Goal: Task Accomplishment & Management: Manage account settings

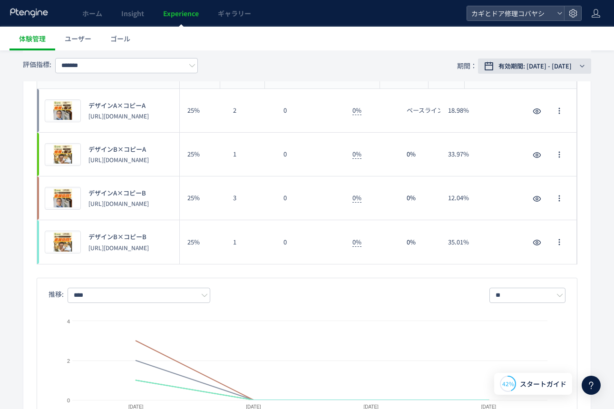
click at [515, 68] on span "有効期間: 2025/08/29 - 2025/09/01" at bounding box center [534, 66] width 73 height 10
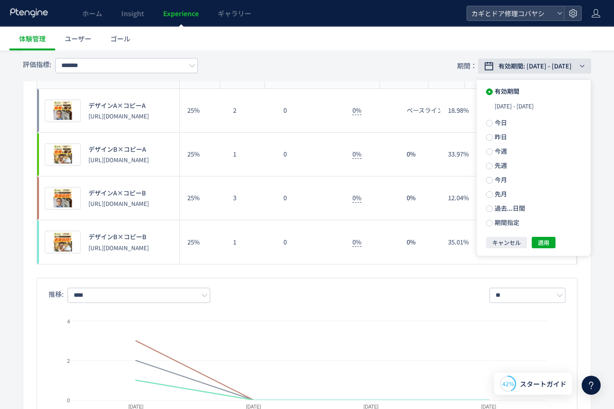
click at [514, 69] on span "有効期間: 2025/08/29 - 2025/09/01" at bounding box center [534, 66] width 73 height 10
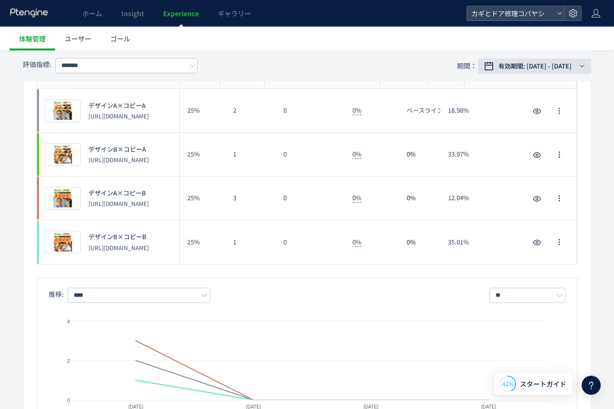
click at [519, 66] on span "有効期間: 2025/08/29 - 2025/09/01" at bounding box center [534, 66] width 73 height 10
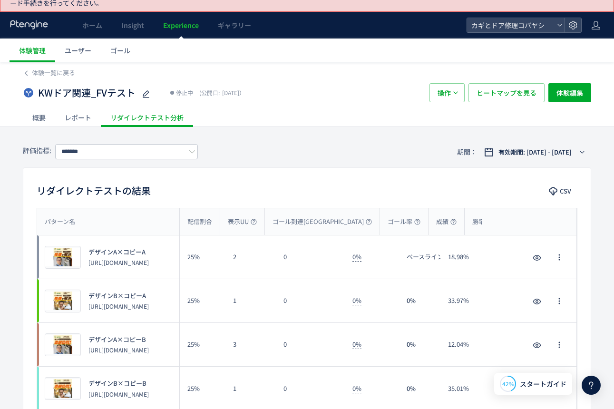
scroll to position [29, 0]
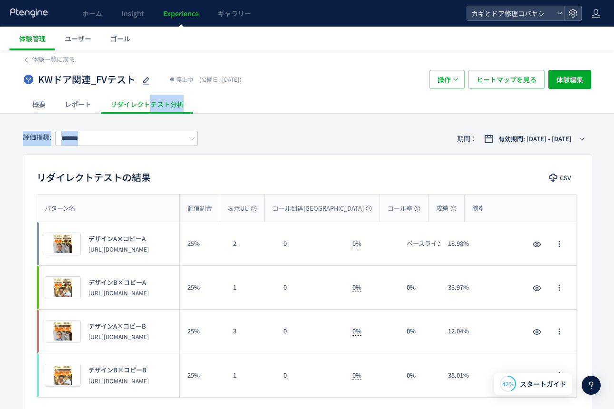
drag, startPoint x: 150, startPoint y: 101, endPoint x: 322, endPoint y: 118, distance: 173.0
click at [322, 128] on div "評価指標: ******* 期間： 有効期間: 2025/08/29 - 2025/09/01" at bounding box center [307, 138] width 568 height 31
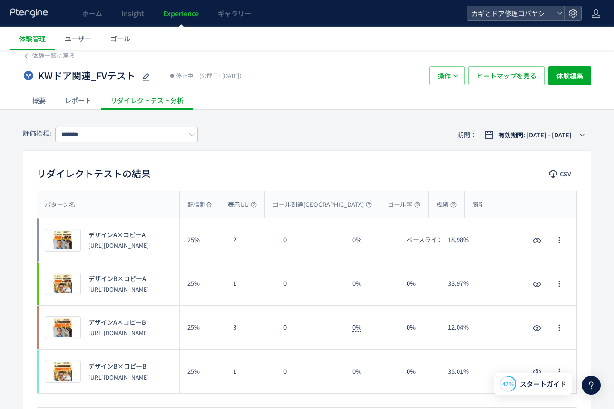
scroll to position [32, 0]
drag, startPoint x: 302, startPoint y: 99, endPoint x: 398, endPoint y: 94, distance: 96.2
click at [306, 99] on div "概要 レポート リダイレクトテスト分析" at bounding box center [307, 100] width 568 height 19
click at [34, 39] on span "体験管理" at bounding box center [32, 39] width 27 height 10
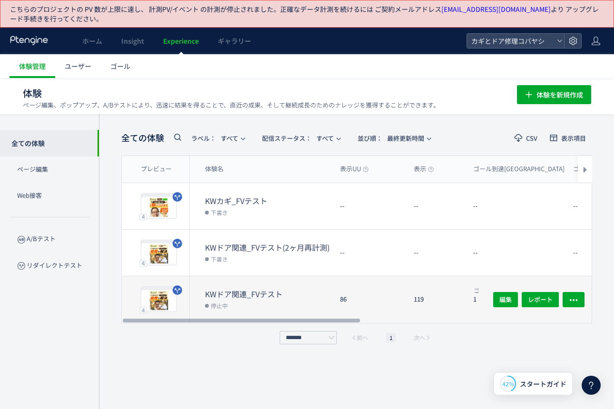
click at [384, 307] on div "86" at bounding box center [369, 299] width 74 height 47
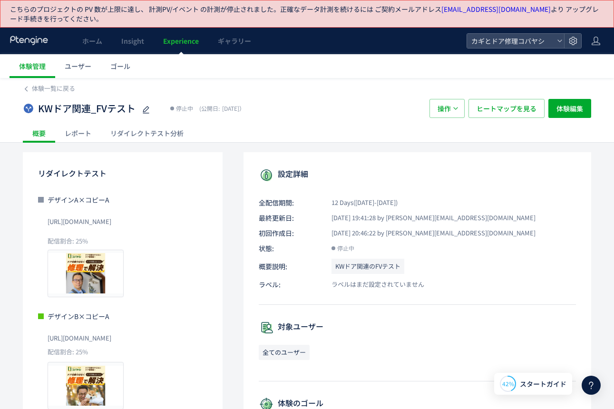
click at [176, 135] on div "リダイレクトテスト分析" at bounding box center [147, 133] width 92 height 19
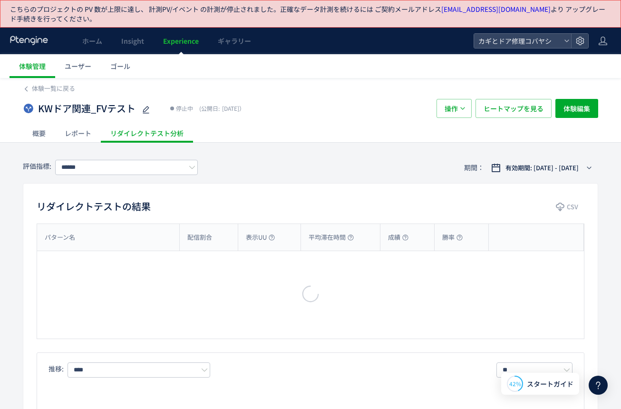
type input "*******"
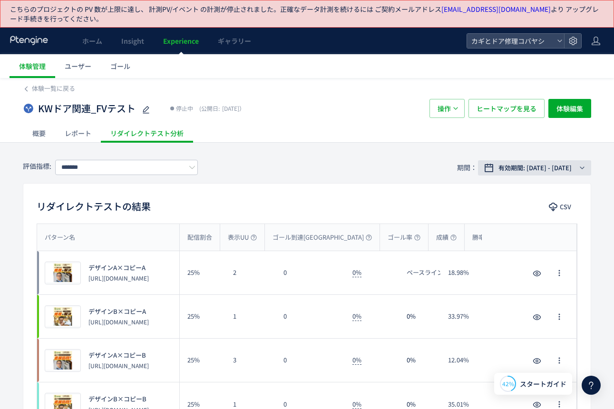
click at [538, 169] on span "有効期間: 2025/08/29 - 2025/09/01" at bounding box center [534, 168] width 73 height 10
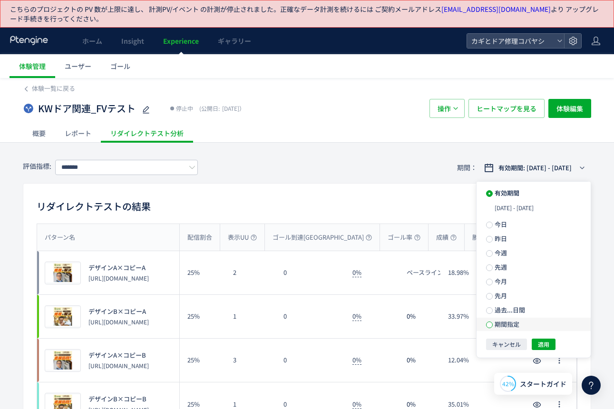
click at [489, 323] on span at bounding box center [489, 324] width 7 height 7
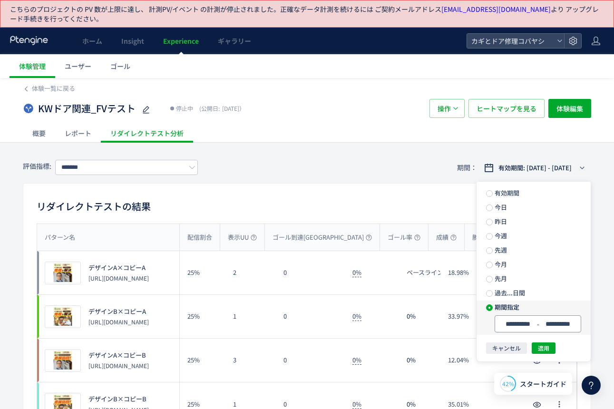
scroll to position [2, 0]
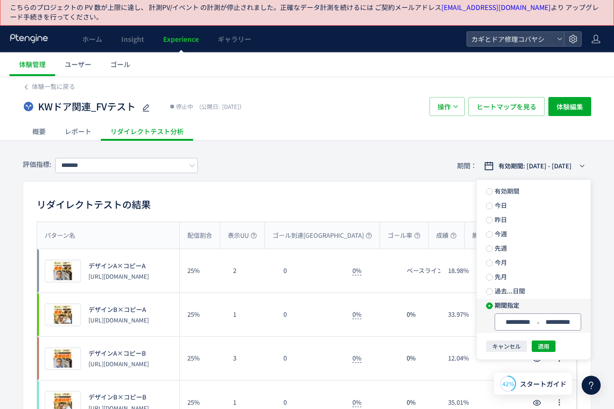
click at [521, 325] on input "**********" at bounding box center [518, 321] width 36 height 7
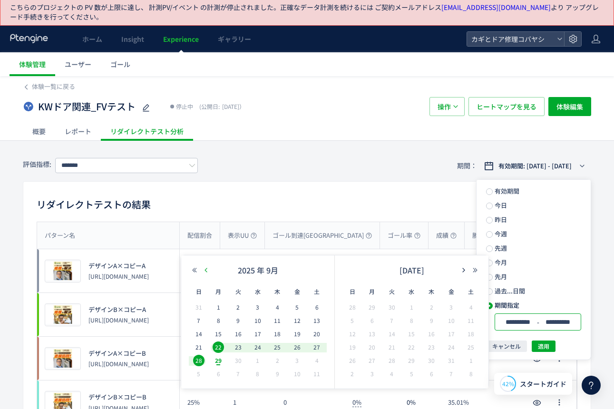
click at [207, 270] on icon "button" at bounding box center [206, 270] width 6 height 6
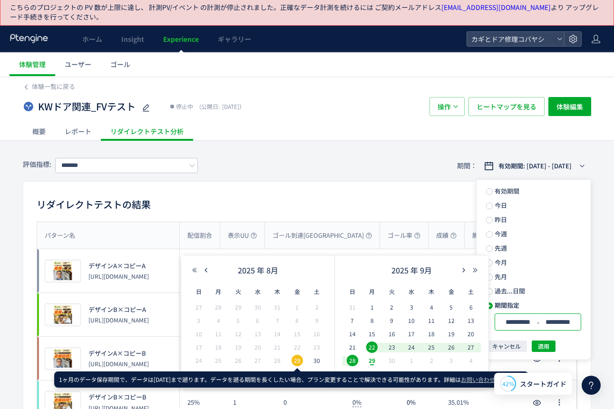
click at [297, 358] on span "29" at bounding box center [296, 360] width 11 height 11
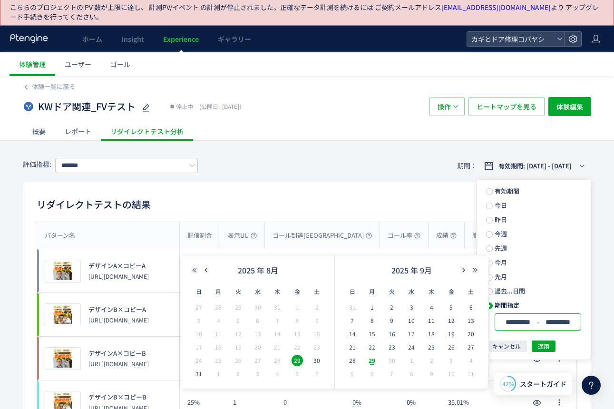
click at [380, 358] on div "29" at bounding box center [372, 361] width 20 height 10
type input "**********"
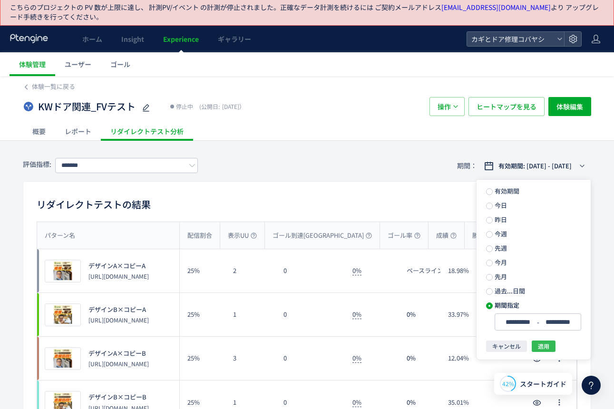
click at [544, 345] on span "適用" at bounding box center [543, 345] width 11 height 11
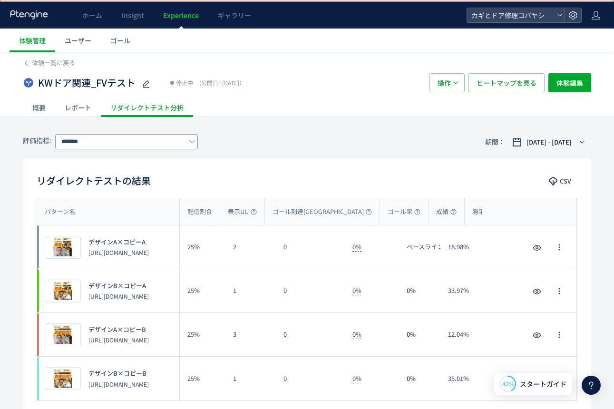
scroll to position [26, 0]
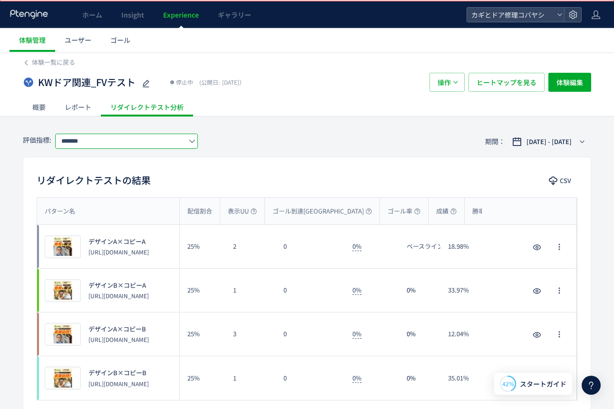
click at [147, 142] on input "*******" at bounding box center [126, 141] width 143 height 15
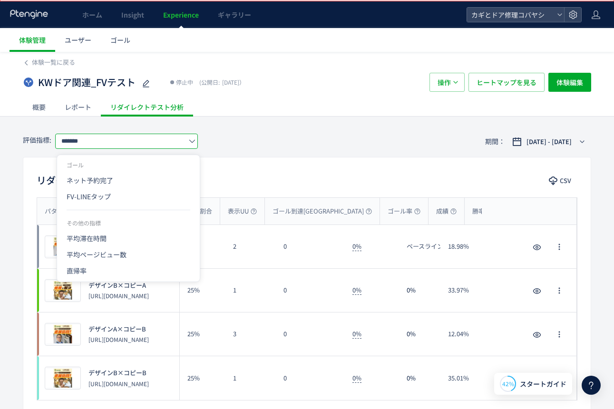
click at [296, 133] on div "評価指標: ******* 期間： 2025/08/29 - 2025/09/29" at bounding box center [307, 141] width 568 height 31
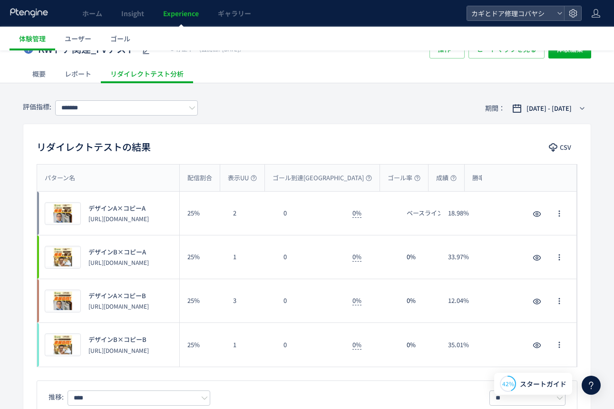
scroll to position [0, 0]
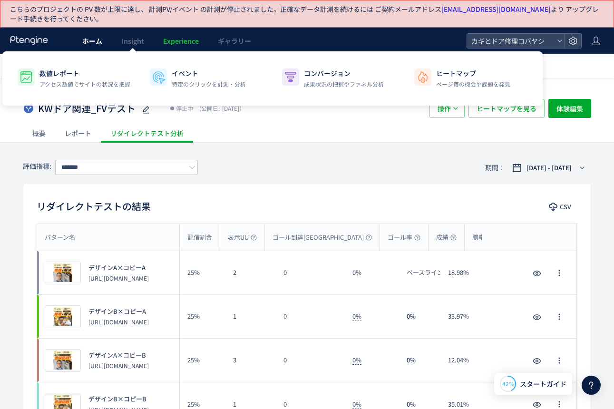
click at [90, 40] on span "ホーム" at bounding box center [92, 41] width 20 height 10
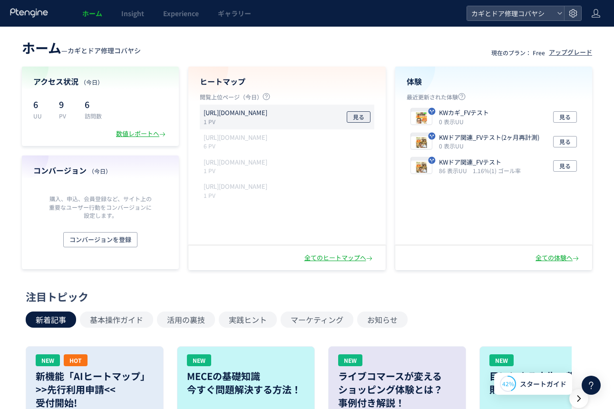
click at [357, 114] on span "見る" at bounding box center [358, 116] width 11 height 11
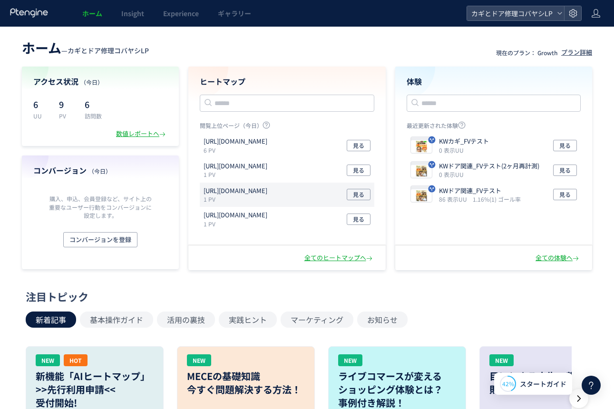
scroll to position [2, 0]
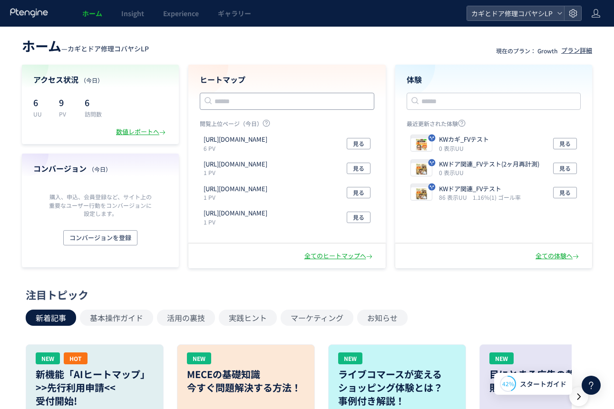
click at [253, 102] on input "text" at bounding box center [287, 101] width 174 height 17
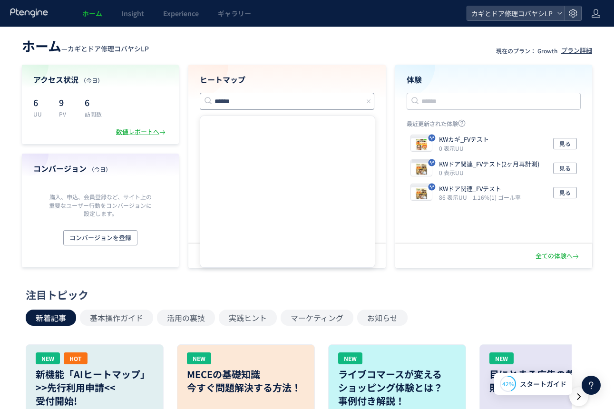
click at [272, 105] on input "******" at bounding box center [287, 101] width 174 height 17
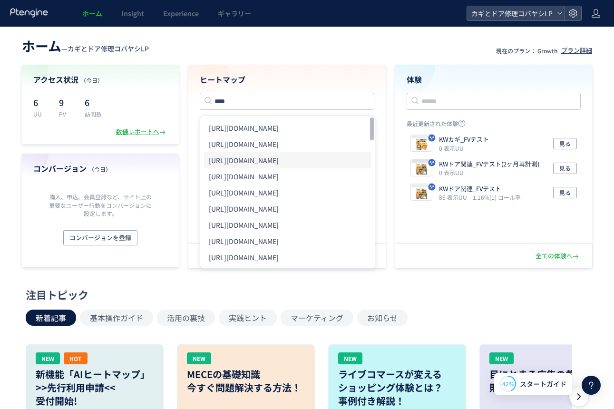
click at [298, 158] on li "[URL][DOMAIN_NAME]" at bounding box center [287, 160] width 167 height 16
type input "**********"
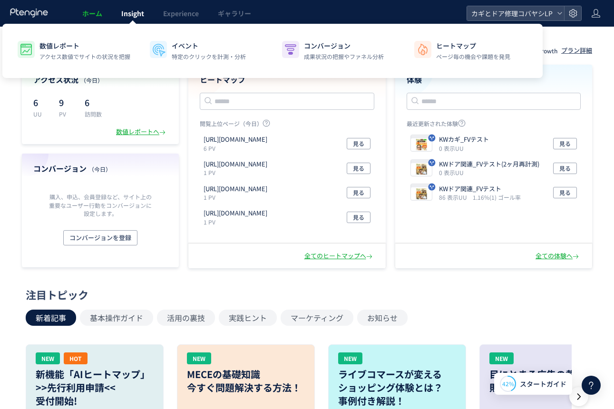
click at [128, 17] on span "Insight" at bounding box center [132, 14] width 23 height 10
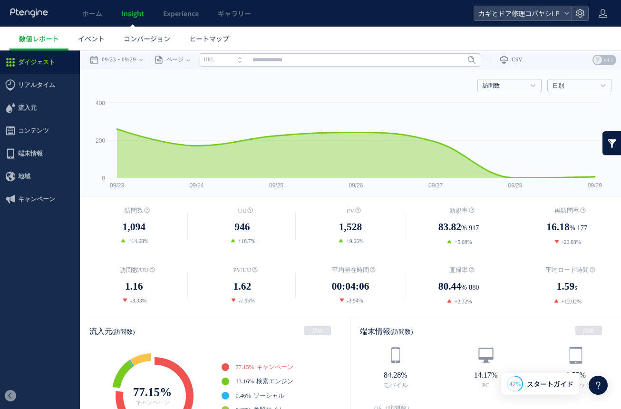
click at [380, 40] on ul "数値レポート イベント コンバージョン ヒートマップ" at bounding box center [315, 39] width 611 height 24
click at [193, 13] on span "Experience" at bounding box center [181, 14] width 36 height 10
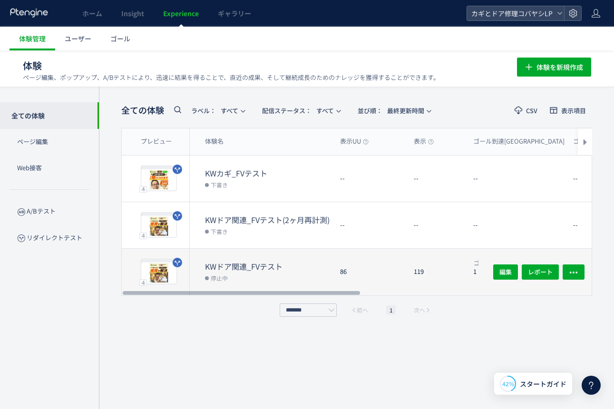
click at [358, 276] on div "86" at bounding box center [369, 272] width 74 height 47
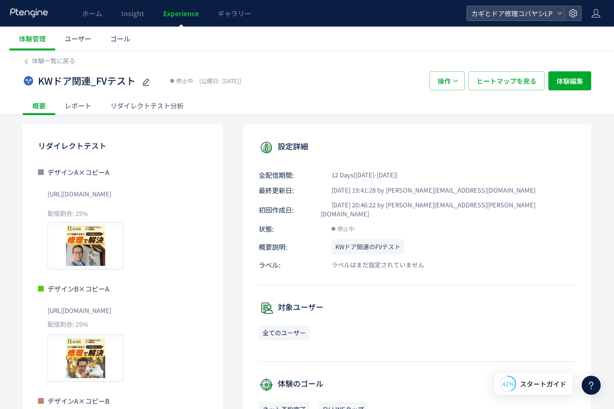
click at [163, 99] on div "リダイレクトテスト分析" at bounding box center [147, 105] width 92 height 19
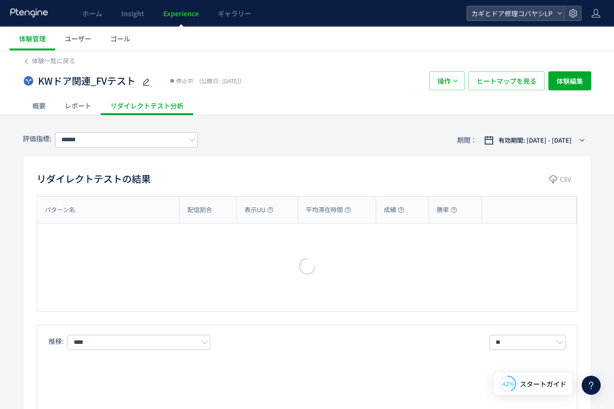
type input "*******"
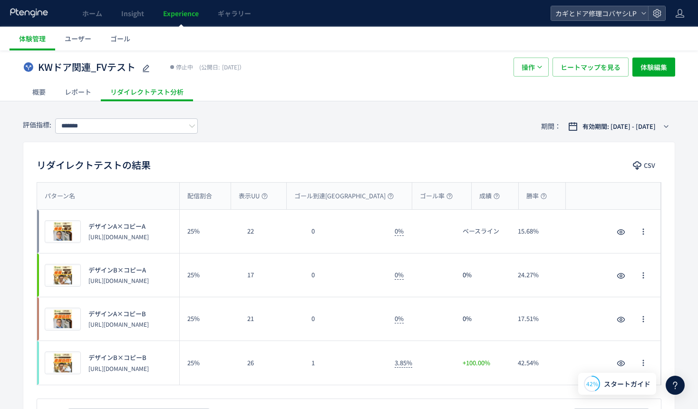
scroll to position [16, 0]
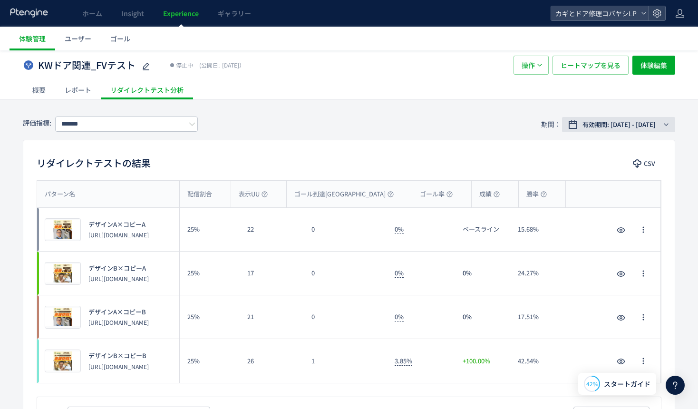
click at [609, 125] on span "有効期間: 2025/08/20 - 2025/09/01" at bounding box center [618, 125] width 73 height 10
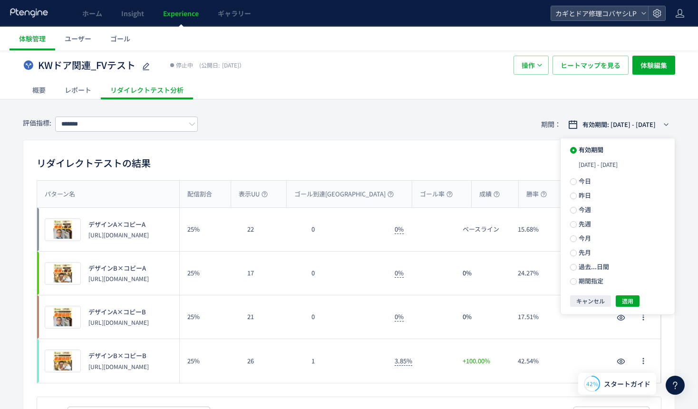
click at [456, 120] on div "評価指標: ******* 期間： 有効期間: 2025/08/20 - 2025/09/01" at bounding box center [349, 124] width 652 height 31
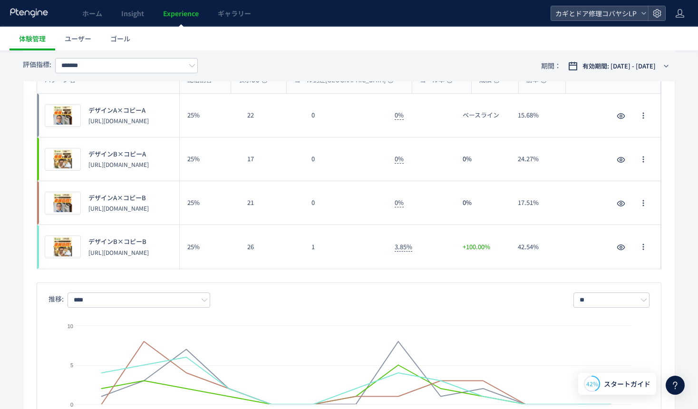
scroll to position [0, 0]
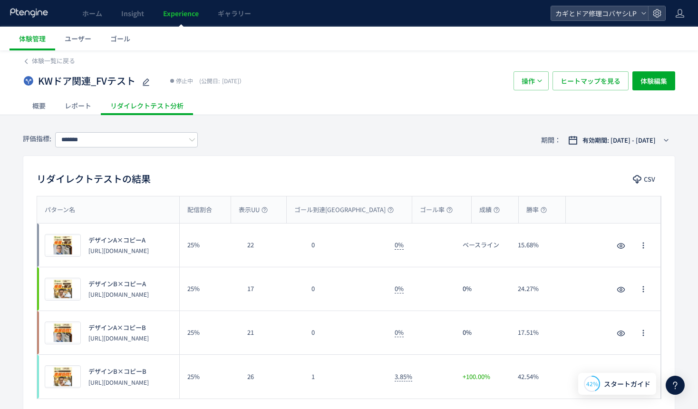
click at [320, 140] on div "評価指標: ******* 期間： 有効期間: 2025/08/20 - 2025/09/01" at bounding box center [349, 140] width 652 height 31
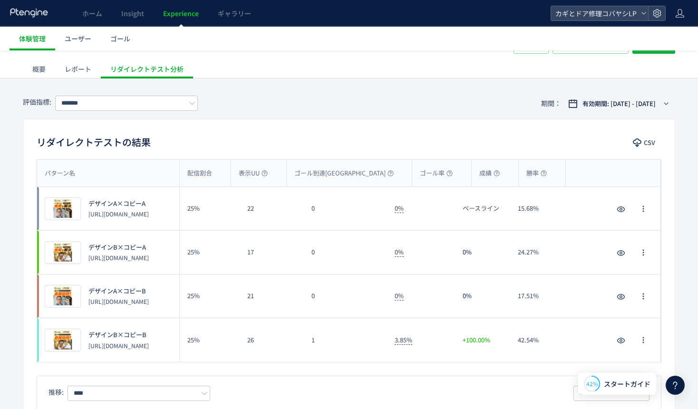
scroll to position [25, 0]
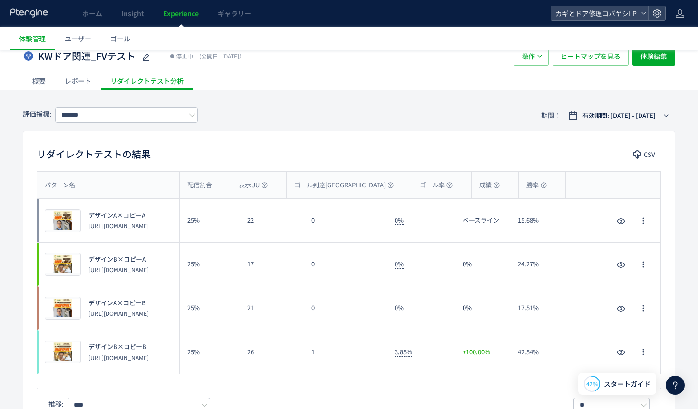
click at [292, 153] on div "リダイレクトテストの結果 CSV" at bounding box center [348, 154] width 651 height 17
click at [613, 108] on button "有効期間: 2025/08/20 - 2025/09/01" at bounding box center [618, 115] width 113 height 15
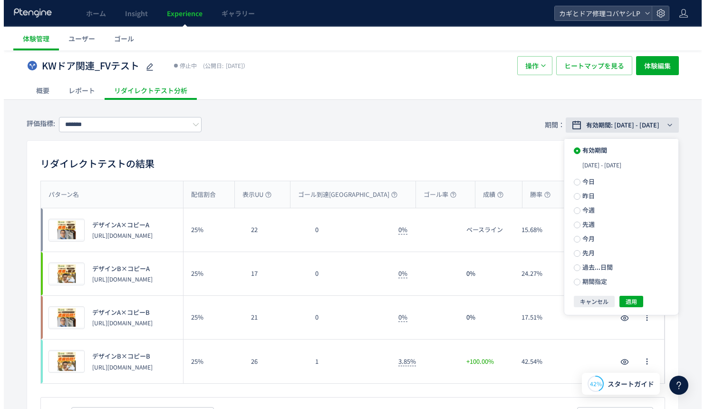
scroll to position [0, 0]
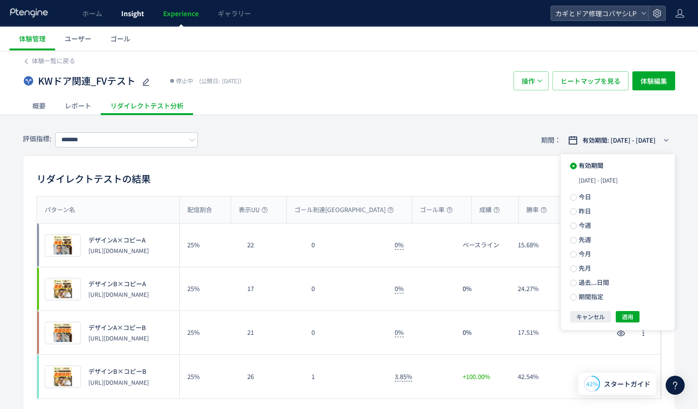
click at [131, 12] on span "Insight" at bounding box center [132, 14] width 23 height 10
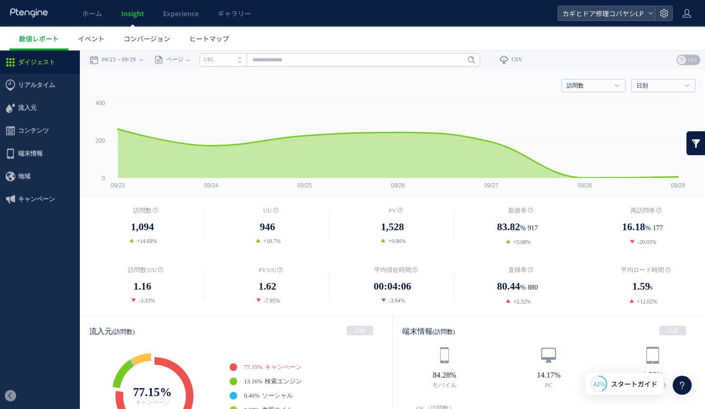
click at [90, 14] on span "ホーム" at bounding box center [92, 14] width 20 height 10
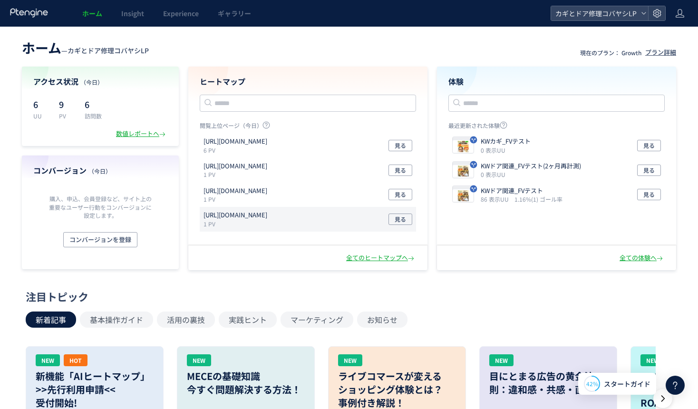
click at [267, 219] on p "[URL][DOMAIN_NAME]" at bounding box center [235, 215] width 64 height 9
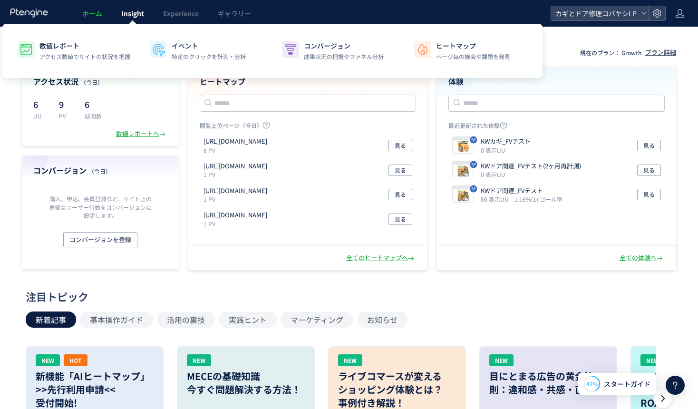
click at [130, 11] on span "Insight" at bounding box center [132, 14] width 23 height 10
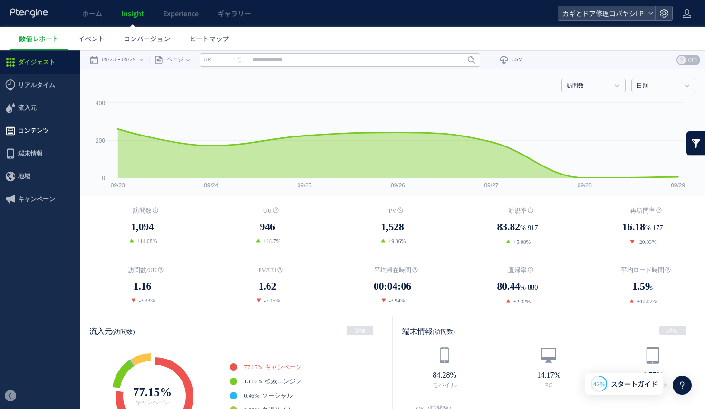
click at [36, 128] on span "コンテンツ" at bounding box center [33, 130] width 31 height 23
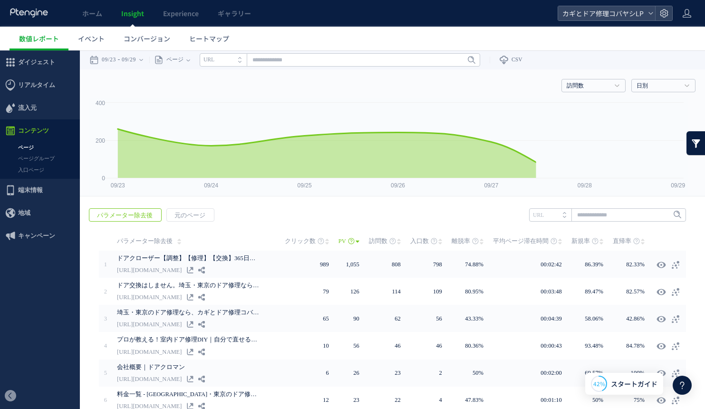
click at [37, 169] on link "入口ページ" at bounding box center [40, 169] width 80 height 11
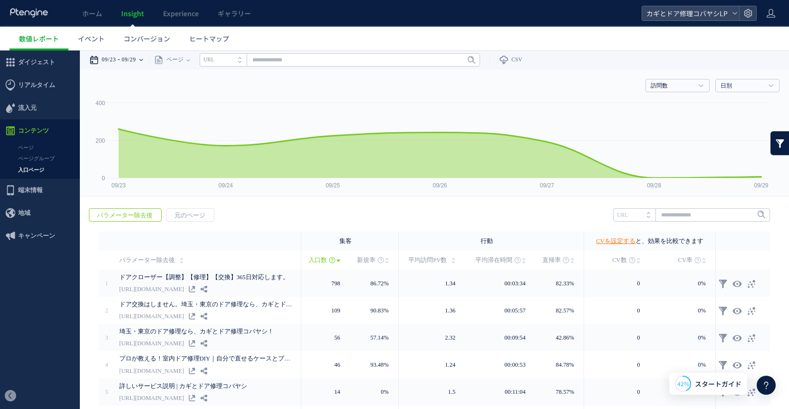
click at [130, 61] on time "09/29" at bounding box center [129, 59] width 14 height 19
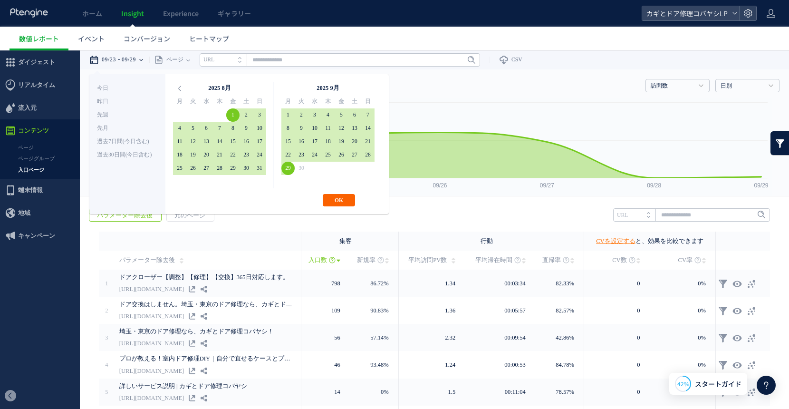
click at [339, 202] on button "OK" at bounding box center [339, 200] width 32 height 12
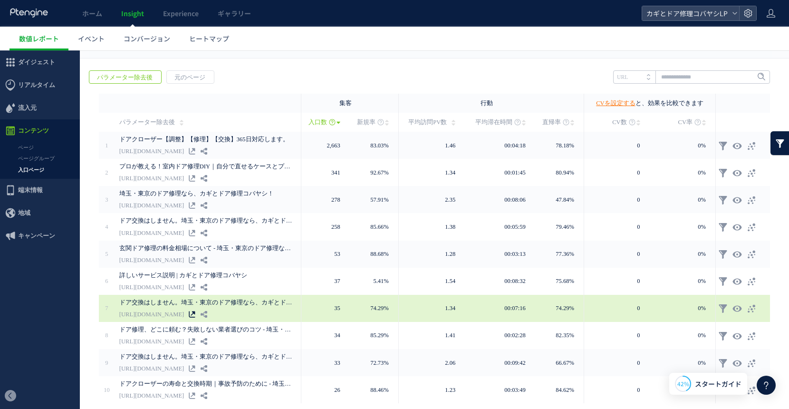
scroll to position [137, 0]
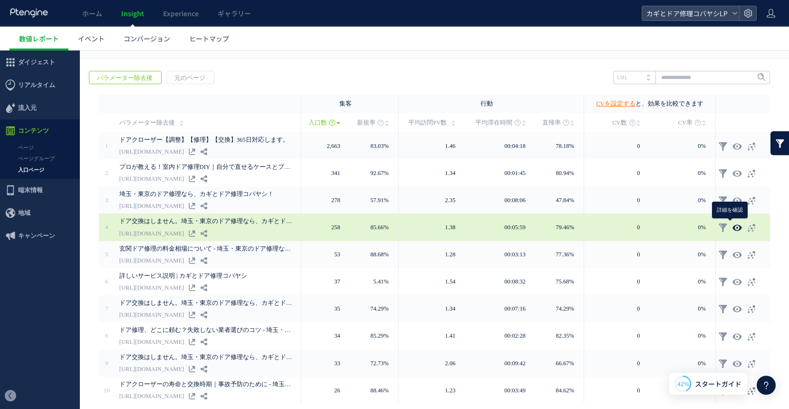
click at [613, 227] on icon at bounding box center [738, 228] width 10 height 10
type input "**********"
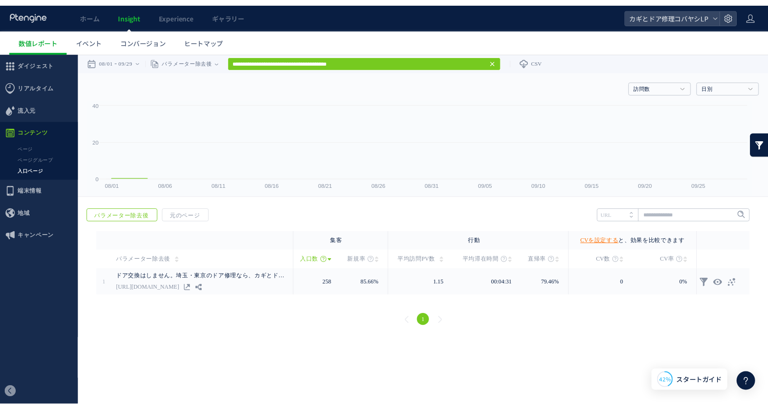
scroll to position [0, 0]
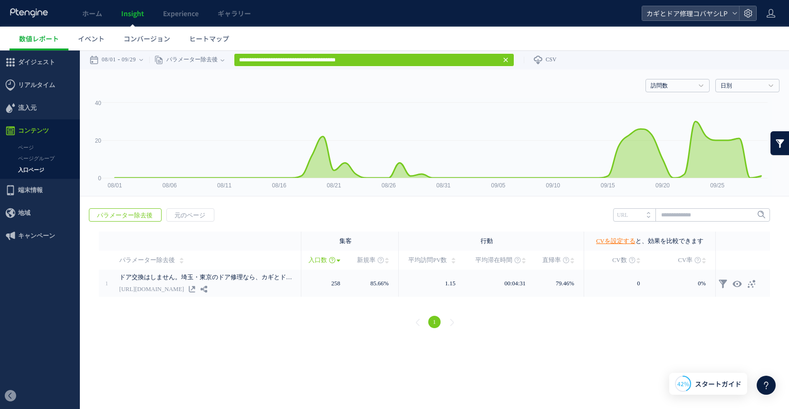
click at [378, 340] on html ".cls-1 { fill-rule: evenodd; } .cls-1 { fill: #ececec; } .cls-2 { fill: #929292…" at bounding box center [394, 195] width 789 height 290
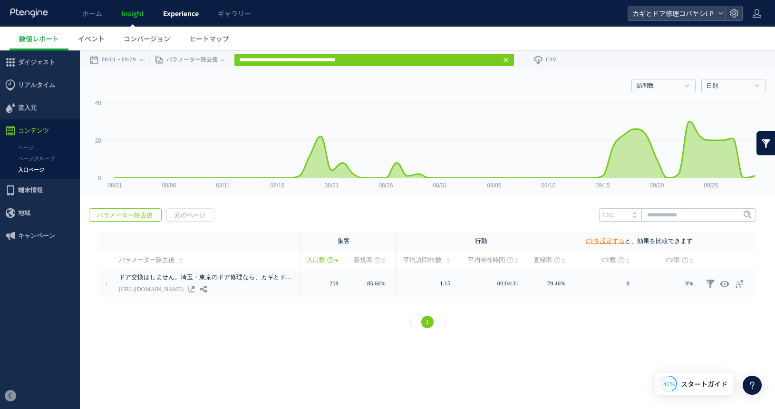
click at [186, 13] on span "Experience" at bounding box center [181, 14] width 36 height 10
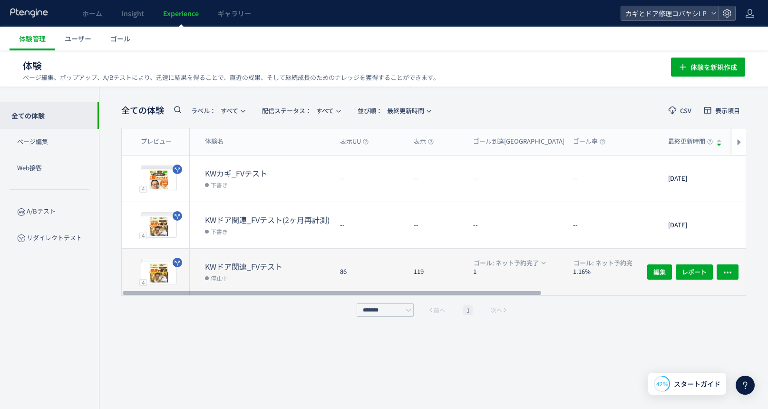
click at [275, 276] on dd "停止中" at bounding box center [268, 277] width 127 height 12
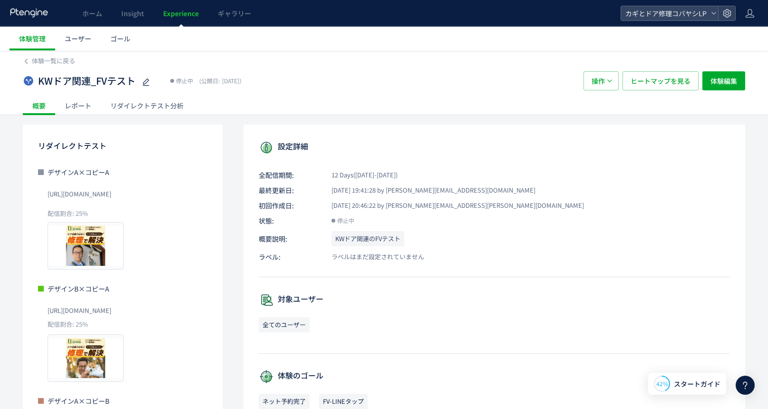
click at [142, 102] on div "リダイレクトテスト分析" at bounding box center [147, 105] width 92 height 19
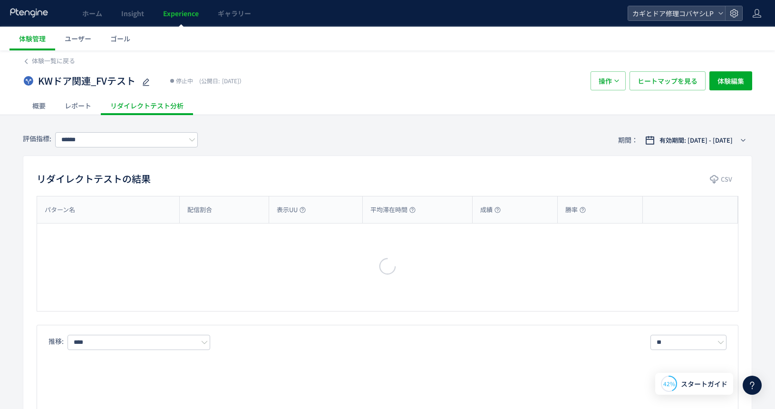
type input "*******"
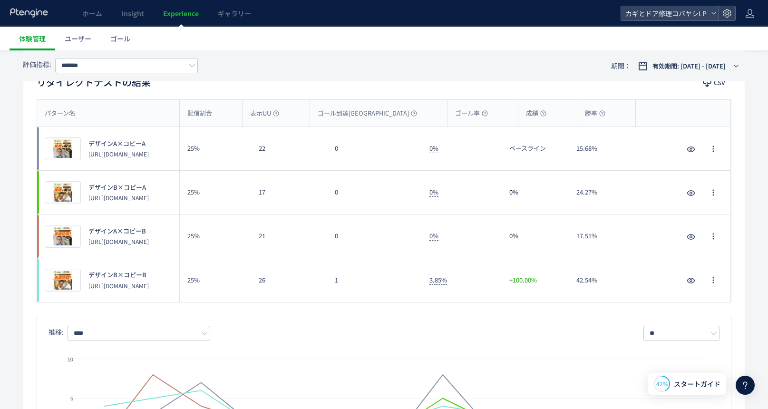
scroll to position [79, 0]
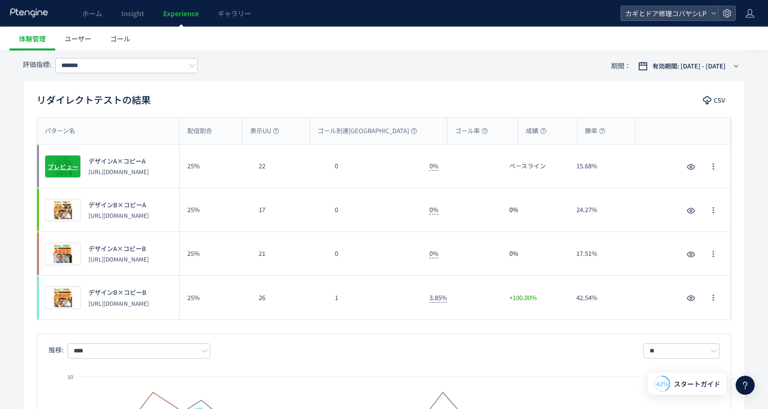
click at [66, 166] on span "プレビュー" at bounding box center [63, 166] width 31 height 9
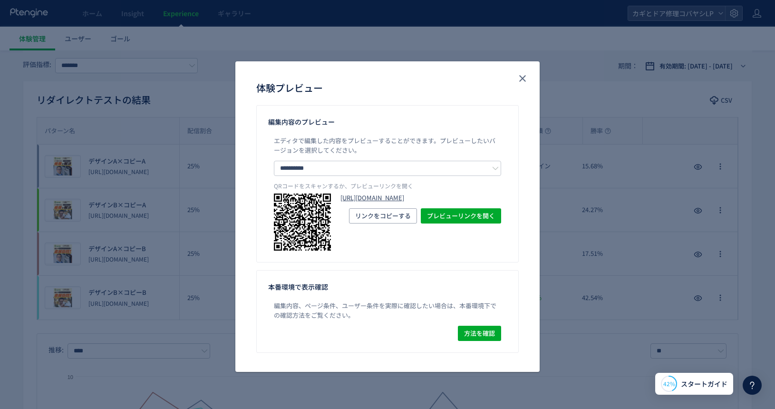
click at [394, 203] on link "https://kagidoakobayashi.com/lp/cp/door-a/?preview_ptx_token=v4-d48361bb-cec1-4…" at bounding box center [420, 197] width 161 height 9
click at [195, 107] on div "**********" at bounding box center [387, 204] width 775 height 409
click at [197, 99] on div "**********" at bounding box center [387, 204] width 775 height 409
click at [528, 79] on icon "close" at bounding box center [522, 78] width 11 height 11
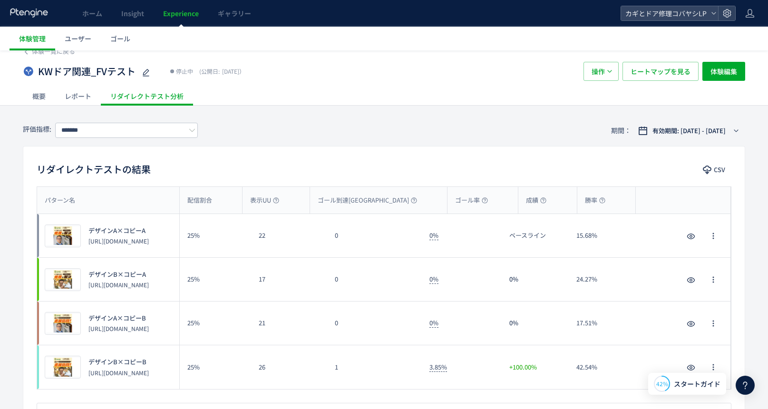
scroll to position [11, 0]
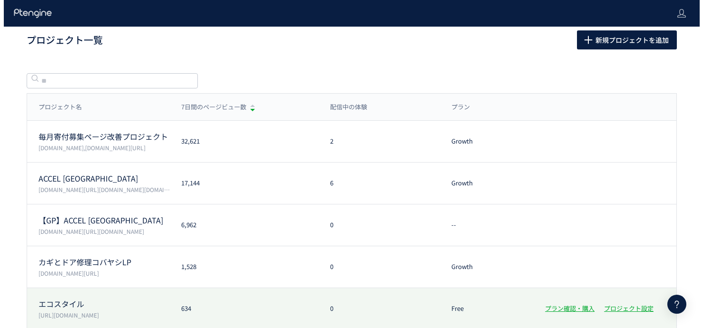
scroll to position [4, 0]
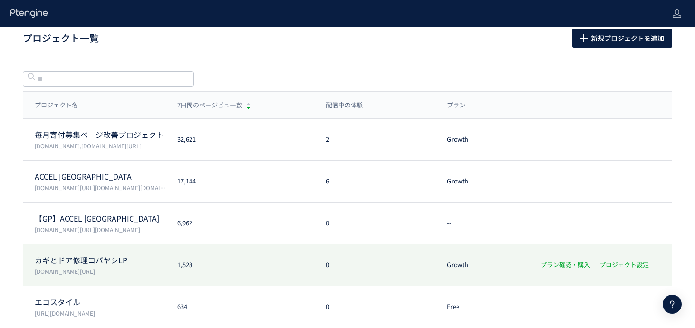
click at [224, 271] on div "カギとドア修理コバヤシLP kagidoakobayashi.com/lp/ 1,528 0 Growth プラン確認・購入 プロジェクト設定" at bounding box center [347, 265] width 649 height 42
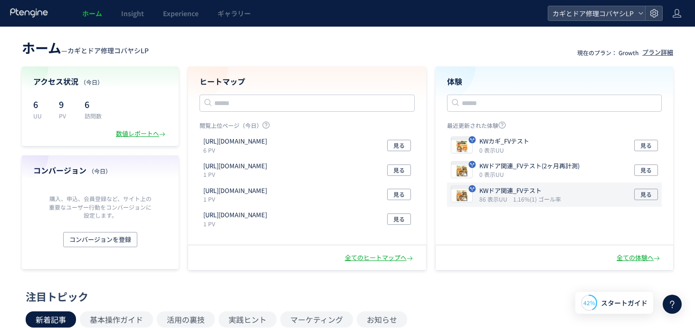
click at [493, 200] on icon "86 表示UU" at bounding box center [496, 199] width 32 height 8
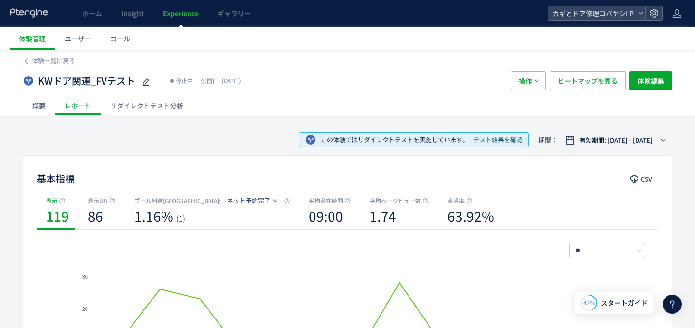
click at [145, 106] on div "リダイレクトテスト分析" at bounding box center [147, 105] width 92 height 19
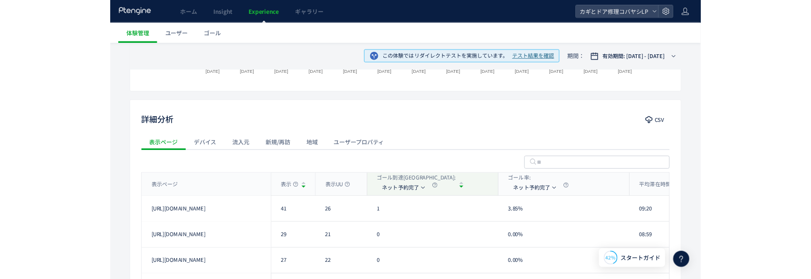
scroll to position [354, 0]
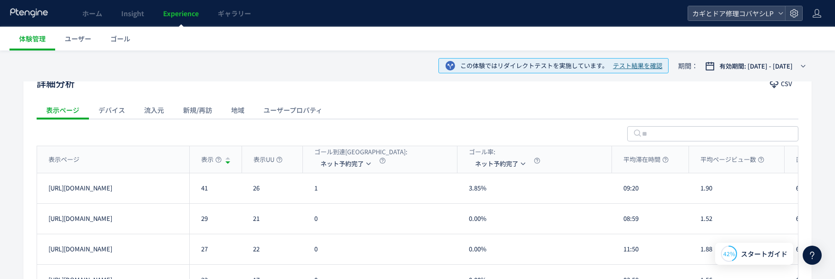
click at [229, 58] on div "この体験ではリダイレクトテストを実施しています。 テスト結果を確認 期間： 有効期間: 2025/08/20 - 2025/09/01" at bounding box center [417, 65] width 789 height 31
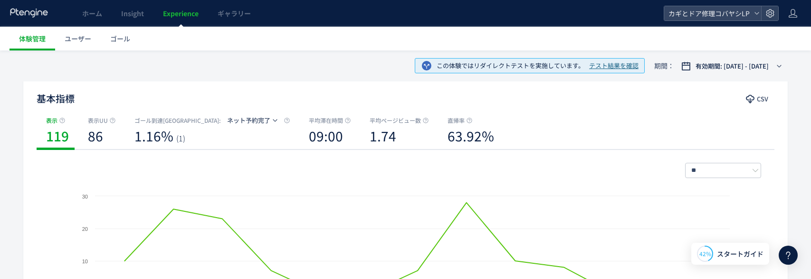
scroll to position [0, 0]
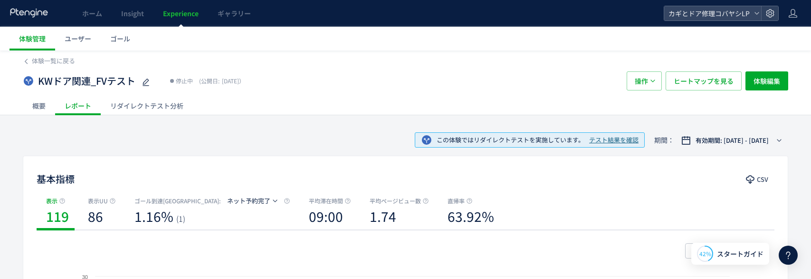
click at [228, 130] on div "この体験ではリダイレクトテストを実施しています。 テスト結果を確認 期間： 有効期間: 2025/08/20 - 2025/09/01" at bounding box center [406, 140] width 766 height 31
click at [235, 17] on span "ギャラリー" at bounding box center [234, 14] width 33 height 10
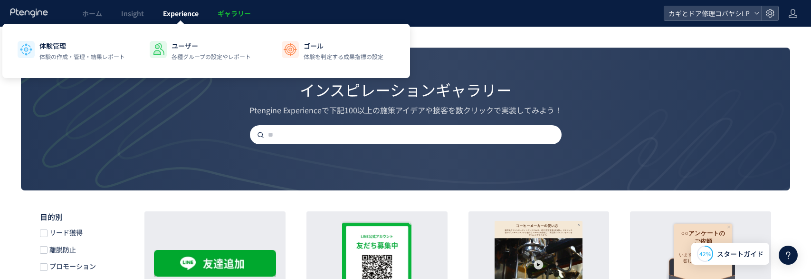
click at [184, 15] on span "Experience" at bounding box center [181, 14] width 36 height 10
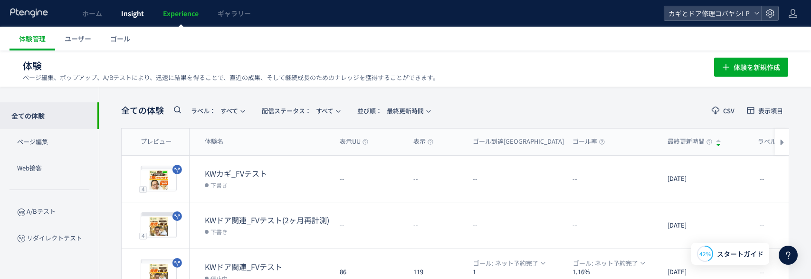
click at [132, 16] on span "Insight" at bounding box center [132, 14] width 23 height 10
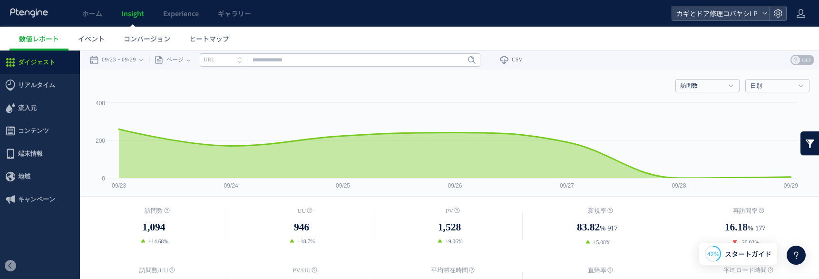
click at [337, 16] on div "ホーム Insight Experience ギャラリー" at bounding box center [335, 13] width 671 height 27
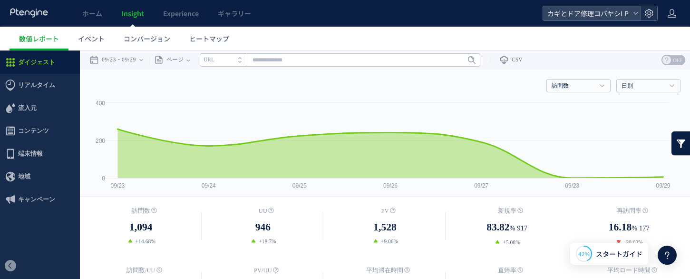
click at [653, 12] on icon at bounding box center [649, 14] width 10 height 10
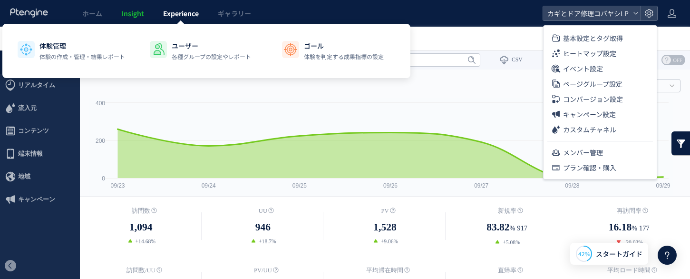
click at [177, 9] on span "Experience" at bounding box center [181, 14] width 36 height 10
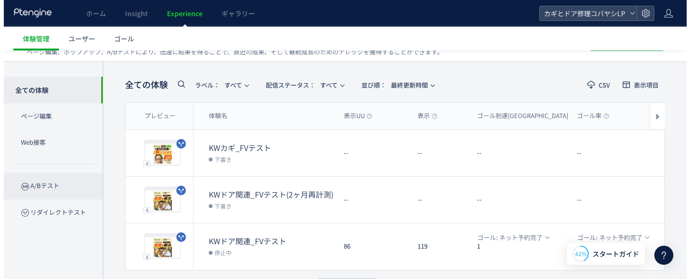
scroll to position [29, 0]
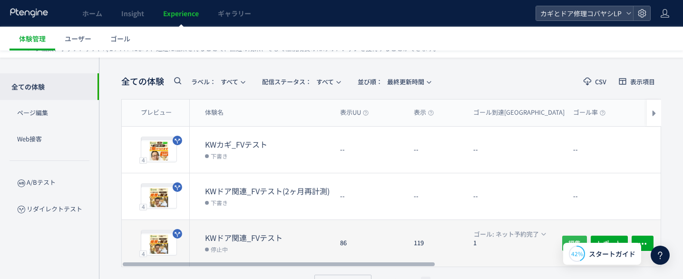
click at [570, 236] on span "編集" at bounding box center [574, 242] width 12 height 15
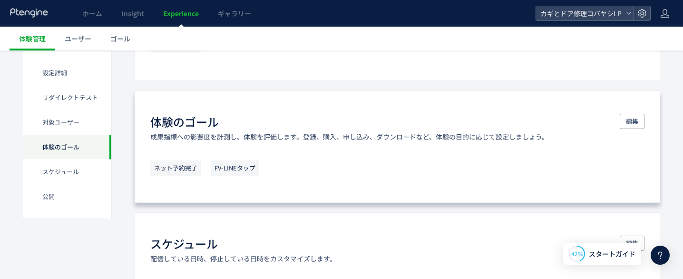
scroll to position [625, 0]
click at [632, 116] on span "編集" at bounding box center [632, 120] width 12 height 15
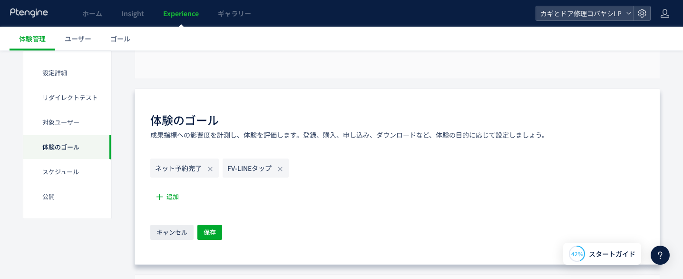
scroll to position [627, 0]
click at [165, 189] on button "追加" at bounding box center [167, 195] width 35 height 15
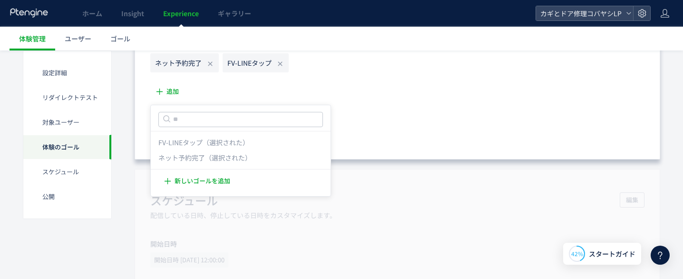
scroll to position [741, 0]
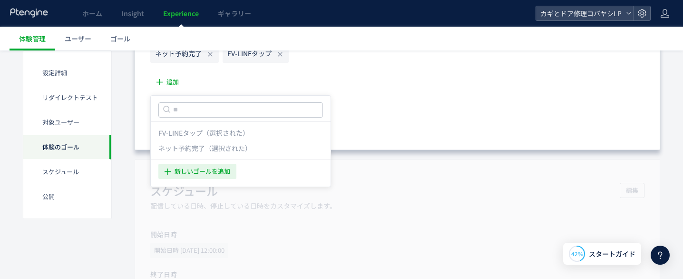
click at [212, 172] on span "新しいゴールを追加" at bounding box center [202, 171] width 56 height 15
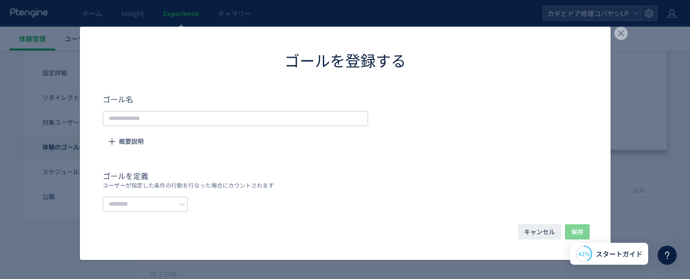
click at [631, 33] on div "ゴールを登録する ゴール名 概要説明 ゴールを定義 ユーザーが指定した条件の行動を行なった場合にカウントされます キャンセル 保存" at bounding box center [345, 139] width 690 height 279
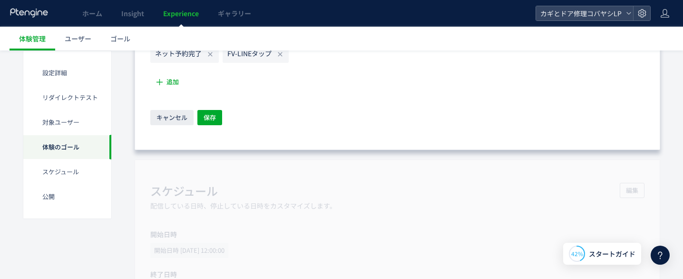
click at [618, 35] on ul "体験管理 ユーザー ゴール" at bounding box center [346, 39] width 673 height 24
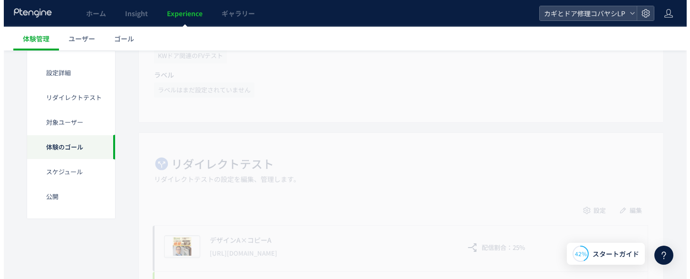
scroll to position [0, 0]
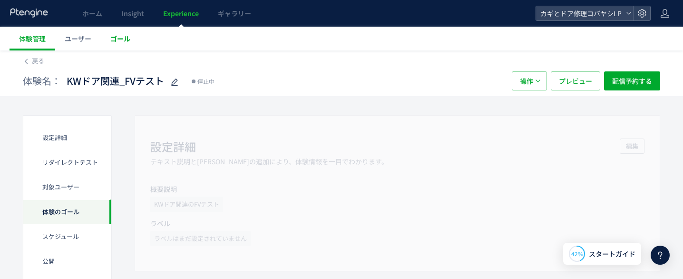
click at [124, 45] on link "ゴール" at bounding box center [120, 39] width 39 height 24
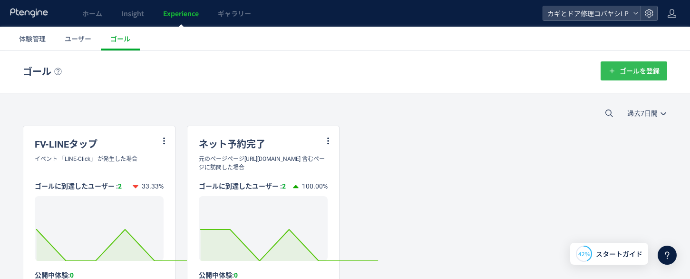
click at [619, 71] on span "ゴールを登録" at bounding box center [639, 70] width 40 height 19
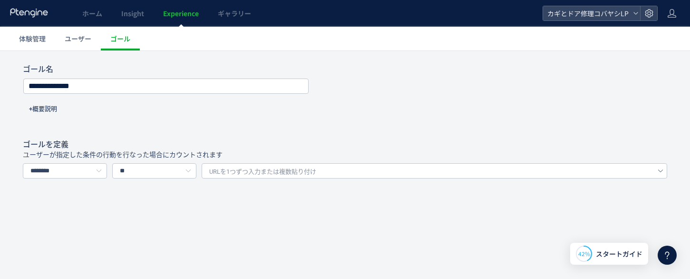
scroll to position [113, 0]
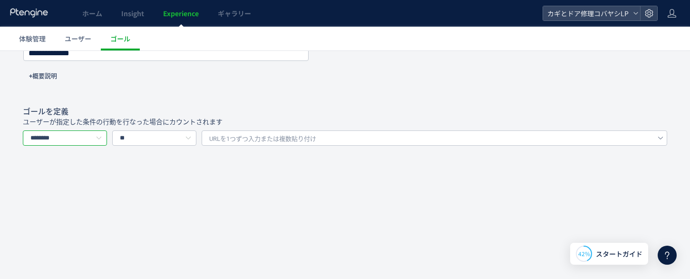
click at [84, 135] on input "********" at bounding box center [65, 137] width 84 height 15
click at [74, 175] on span "イベントを選択する" at bounding box center [63, 179] width 60 height 8
type input "*********"
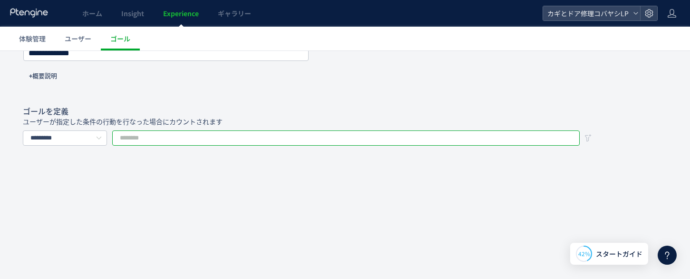
click at [146, 135] on input "text" at bounding box center [345, 137] width 467 height 15
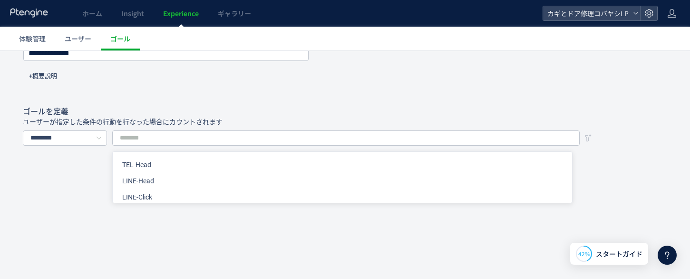
click at [265, 117] on p "ユーザーが指定した条件の行動を行なった場合にカウントされます" at bounding box center [345, 122] width 644 height 10
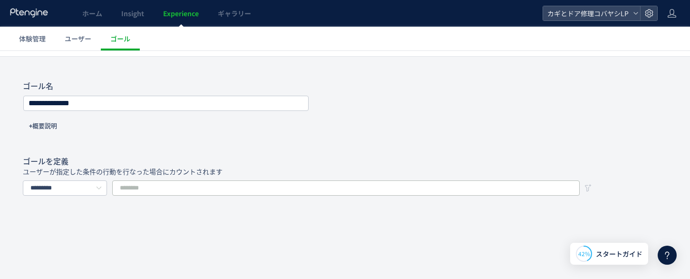
scroll to position [0, 0]
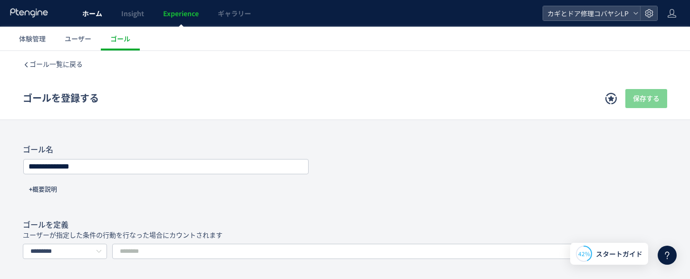
click at [90, 12] on span "ホーム" at bounding box center [92, 14] width 20 height 10
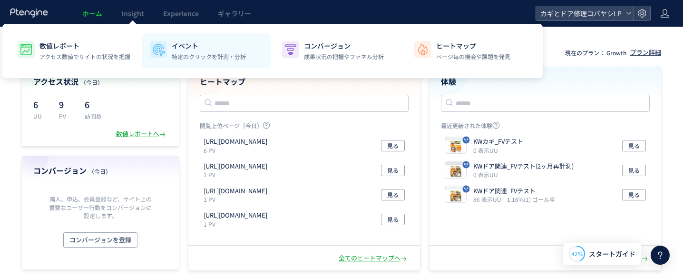
click at [180, 50] on p "イベント" at bounding box center [209, 46] width 74 height 10
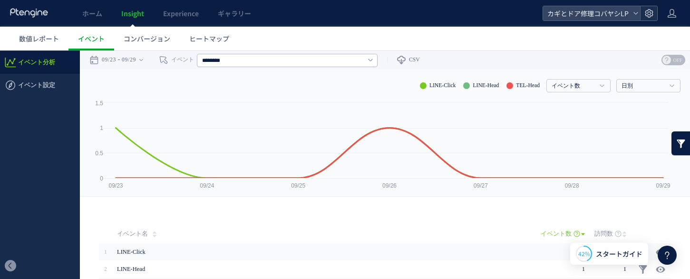
click at [654, 10] on div at bounding box center [648, 13] width 17 height 14
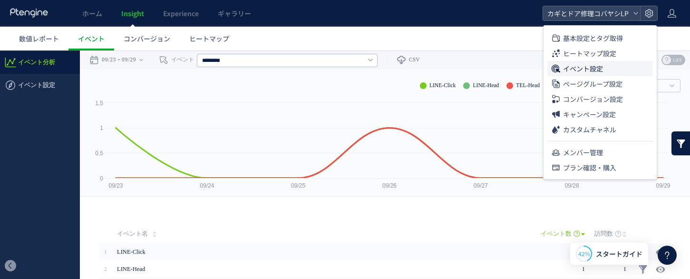
click at [562, 68] on li "イベント設定" at bounding box center [600, 68] width 106 height 15
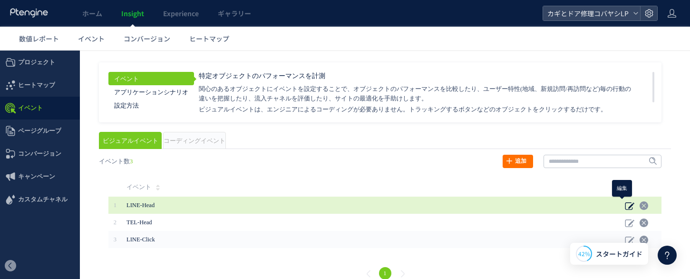
click at [625, 203] on icon at bounding box center [630, 206] width 10 height 10
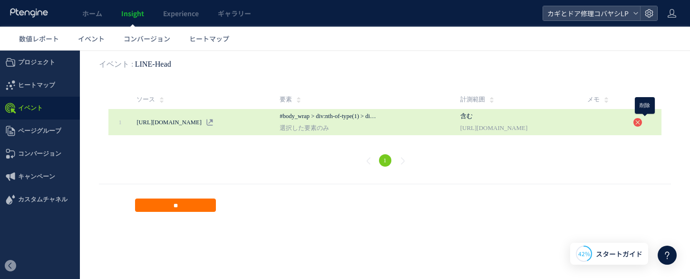
click at [640, 123] on icon at bounding box center [638, 122] width 10 height 10
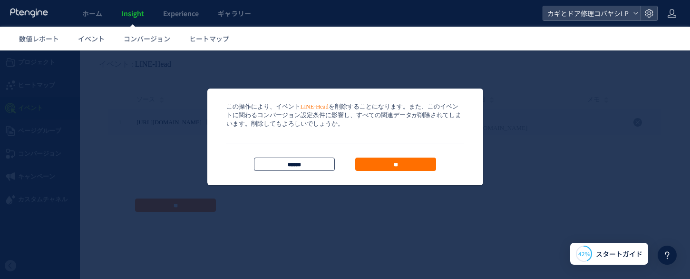
click at [304, 168] on input "*****" at bounding box center [294, 163] width 81 height 13
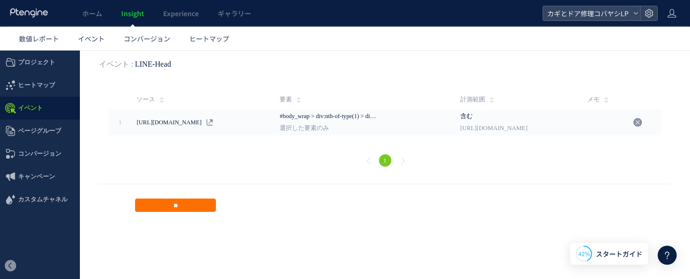
click at [485, 216] on div "イベント アプリケーションシナリオ 設定方法 特定オブジェクトのパフォーマンスを計測" at bounding box center [385, 139] width 610 height 178
click at [165, 201] on input "**" at bounding box center [175, 204] width 81 height 13
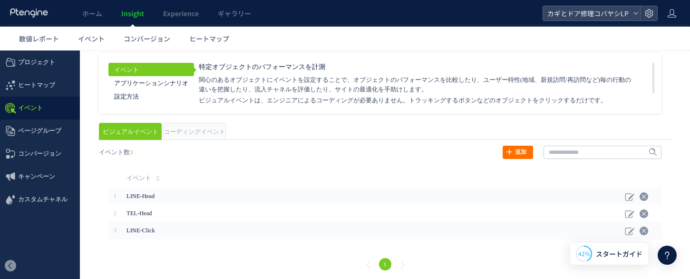
scroll to position [12, 0]
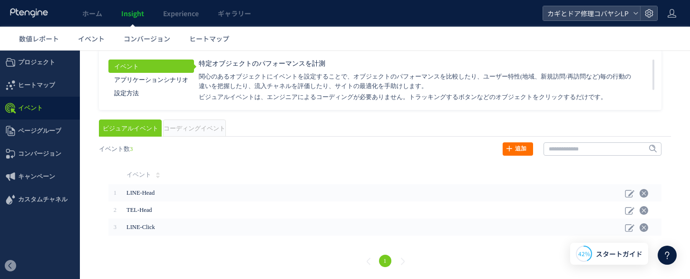
click at [216, 125] on span "コーディングイベント" at bounding box center [195, 128] width 62 height 7
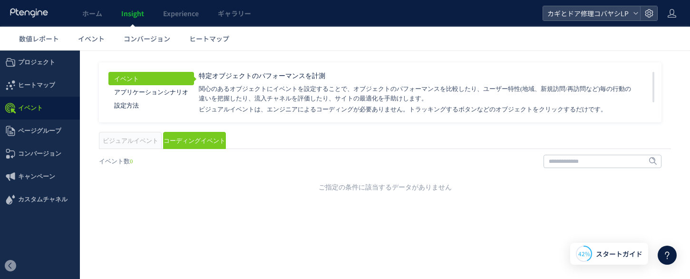
scroll to position [0, 0]
click at [274, 184] on div "ご指定の条件に該当するデータがありません" at bounding box center [385, 187] width 572 height 10
click at [141, 142] on span "ビジュアルイベント" at bounding box center [131, 140] width 56 height 7
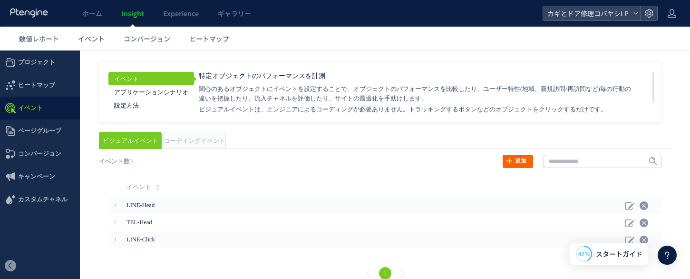
click at [502, 161] on link "追加" at bounding box center [517, 160] width 30 height 13
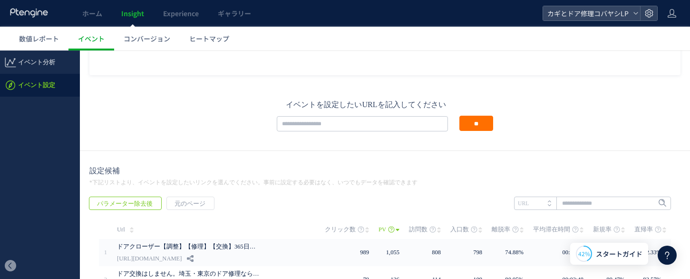
scroll to position [105, 0]
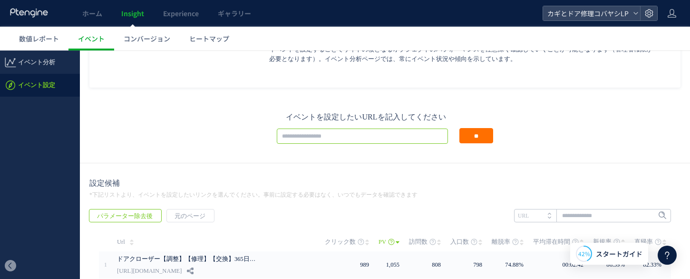
click at [325, 135] on input "text" at bounding box center [362, 135] width 171 height 15
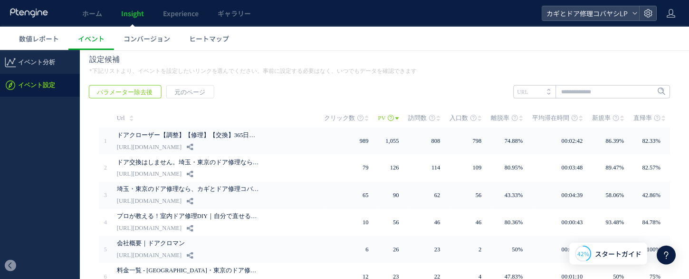
scroll to position [202, 0]
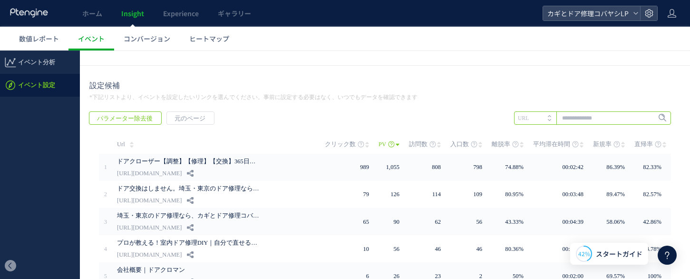
click at [590, 120] on input "text" at bounding box center [592, 117] width 157 height 13
type input "****"
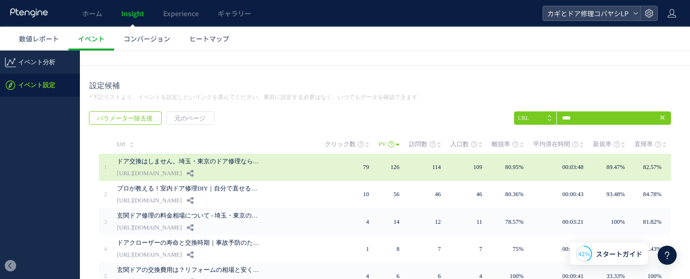
click at [278, 167] on div "ドア交換はしません。埼玉・東京のドア修理なら、カギとドア修理コバヤシ https://kagidoakobayashi.com/lp/cp/door-a" at bounding box center [221, 167] width 208 height 27
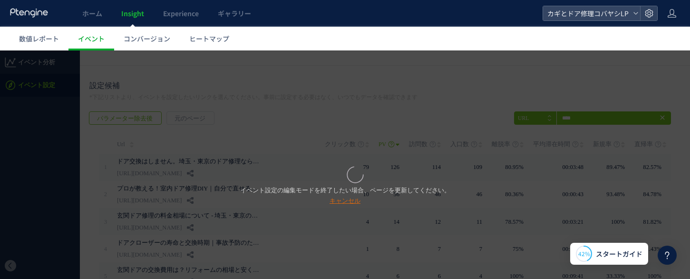
click at [346, 203] on link "キャンセル" at bounding box center [344, 200] width 31 height 7
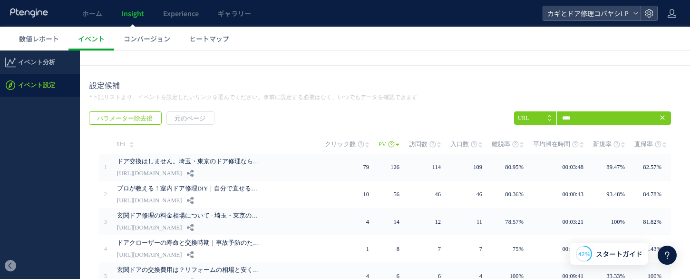
drag, startPoint x: 655, startPoint y: 117, endPoint x: 607, endPoint y: 60, distance: 74.9
click at [660, 117] on use at bounding box center [662, 117] width 4 height 4
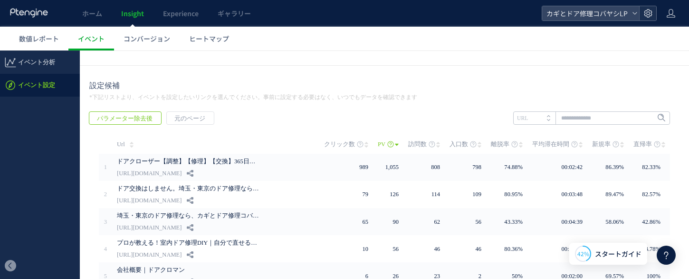
click at [648, 8] on div at bounding box center [647, 13] width 17 height 14
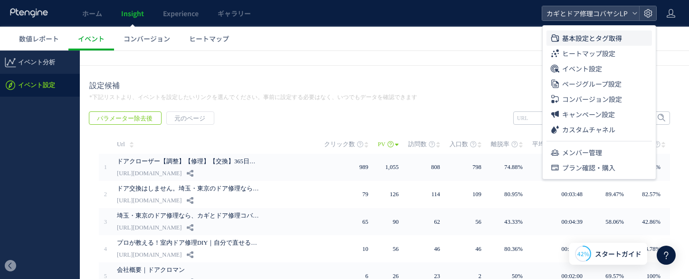
click at [595, 32] on span "基本設定とタグ取得" at bounding box center [592, 37] width 60 height 15
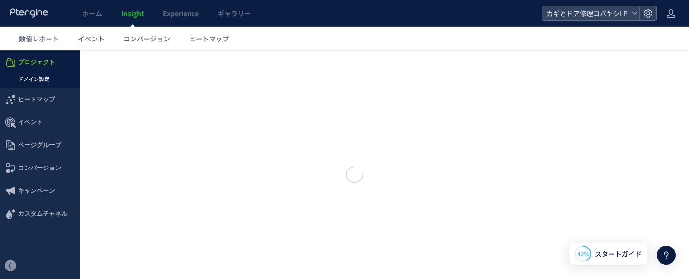
type input "**********"
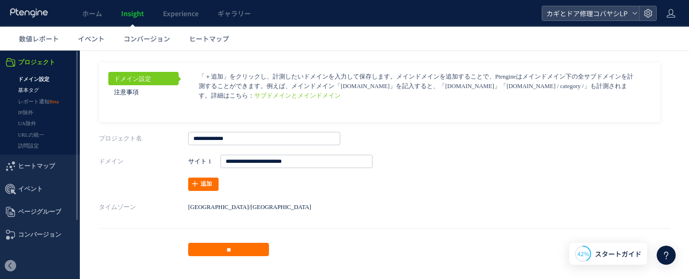
click at [33, 90] on link "基本タグ" at bounding box center [40, 90] width 80 height 11
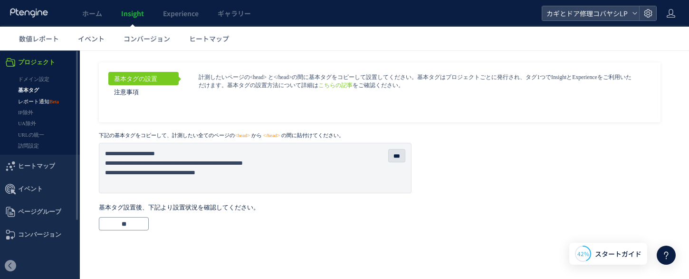
click at [29, 98] on link "レポート通知" at bounding box center [40, 101] width 80 height 11
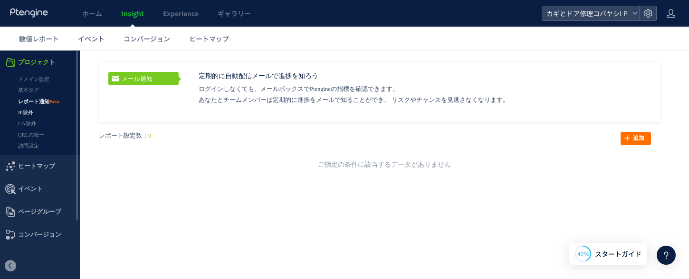
click at [29, 114] on link "IP除外" at bounding box center [40, 112] width 80 height 11
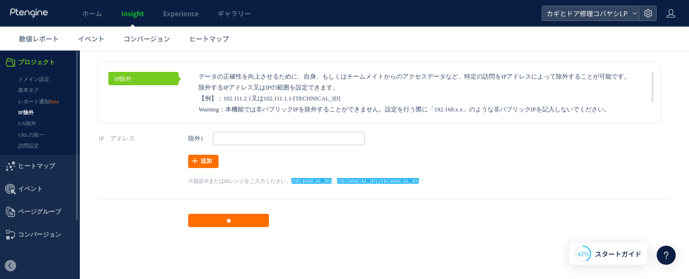
click at [30, 125] on link "UA除外" at bounding box center [40, 123] width 80 height 11
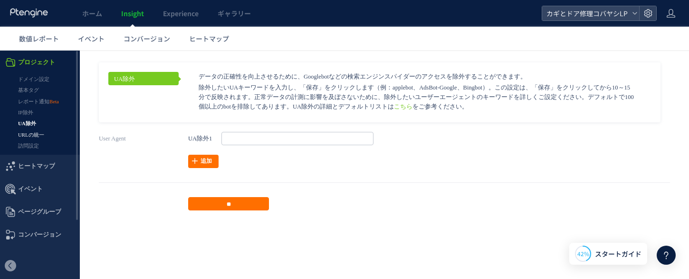
click at [30, 134] on link "URLの統一" at bounding box center [40, 134] width 80 height 11
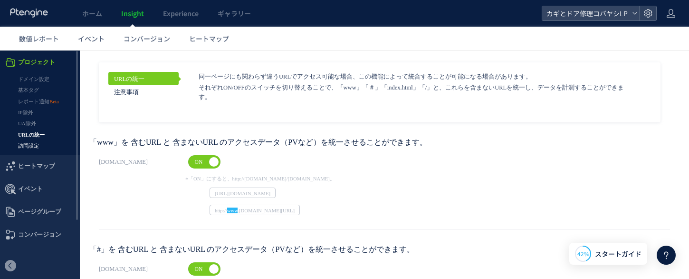
click at [31, 146] on link "訪問設定" at bounding box center [40, 145] width 80 height 11
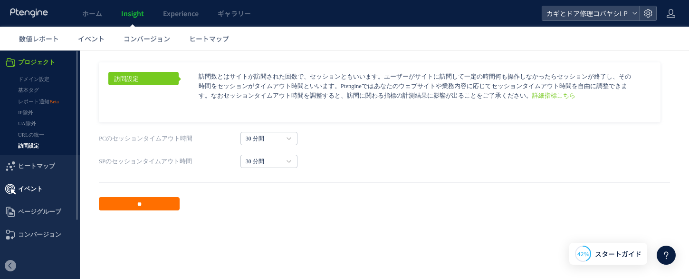
scroll to position [39, 0]
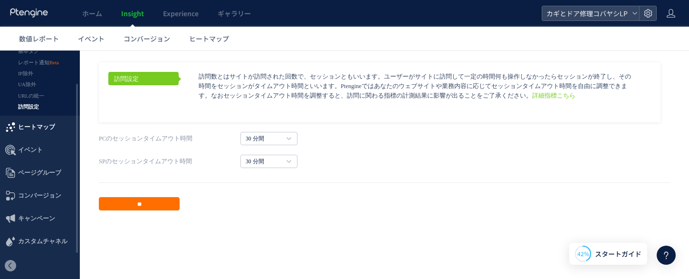
click at [34, 128] on span "ヒートマップ" at bounding box center [36, 127] width 37 height 23
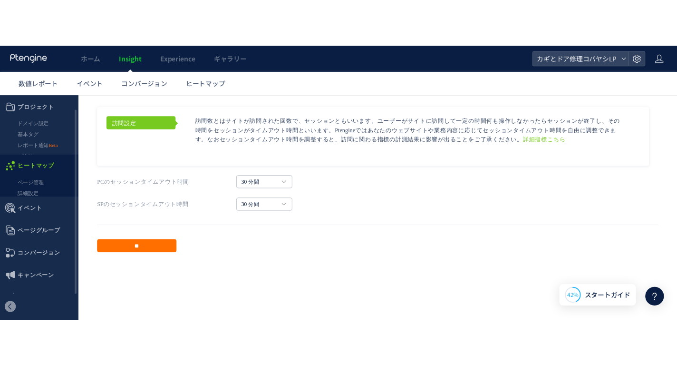
scroll to position [0, 0]
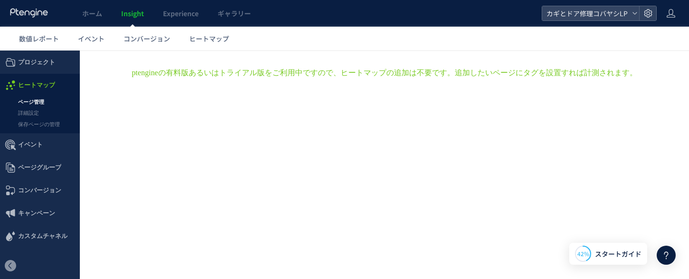
click at [38, 100] on link "ページ管理" at bounding box center [40, 102] width 80 height 11
click at [30, 114] on link "詳細設定" at bounding box center [40, 112] width 80 height 11
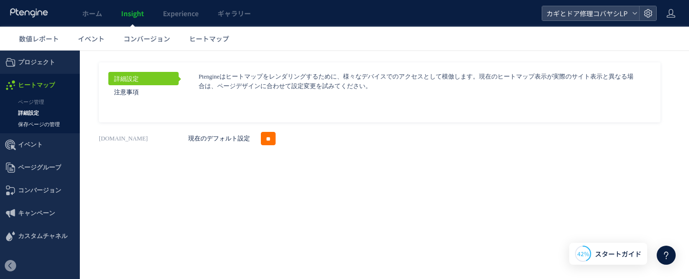
click at [32, 125] on link "保存ページの管理" at bounding box center [40, 124] width 80 height 11
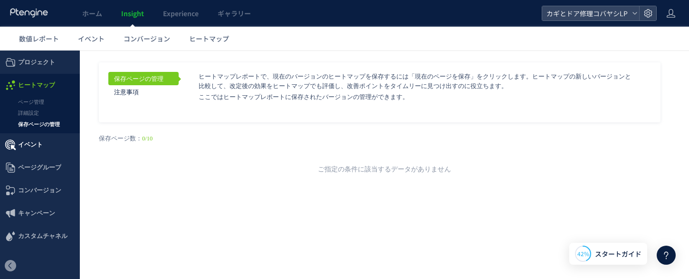
click at [33, 142] on span "イベント" at bounding box center [30, 144] width 25 height 23
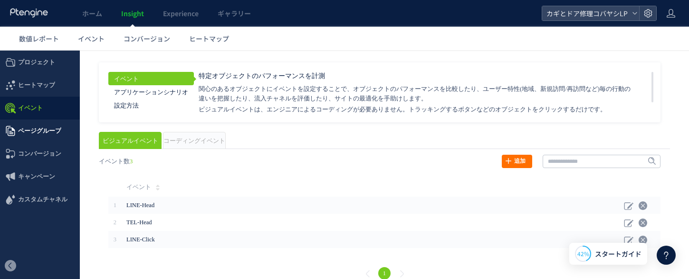
click at [34, 135] on span "ページグループ" at bounding box center [39, 130] width 43 height 23
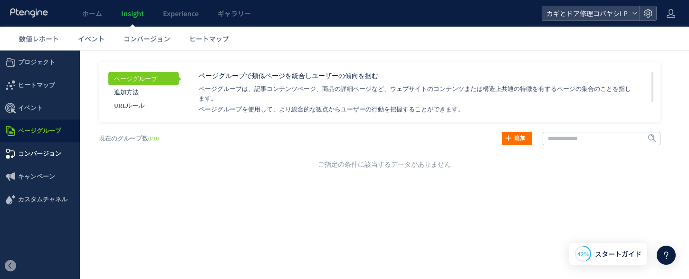
click at [37, 153] on span "コンバージョン" at bounding box center [39, 153] width 43 height 23
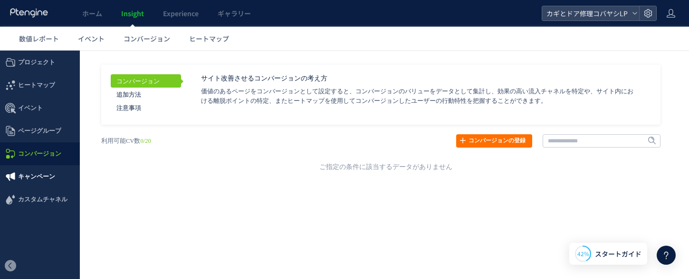
click at [44, 173] on span "キャンペーン" at bounding box center [36, 176] width 37 height 23
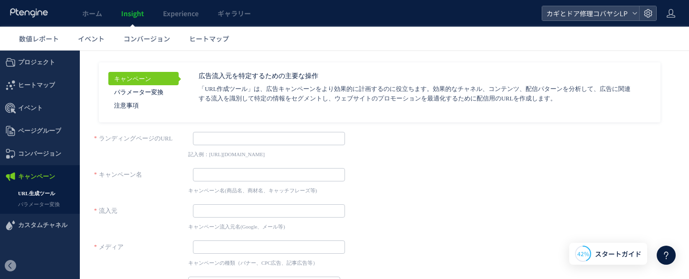
click at [39, 193] on link "URL生成ツール" at bounding box center [40, 193] width 80 height 11
click at [35, 205] on link "パラメーター変換" at bounding box center [40, 204] width 80 height 11
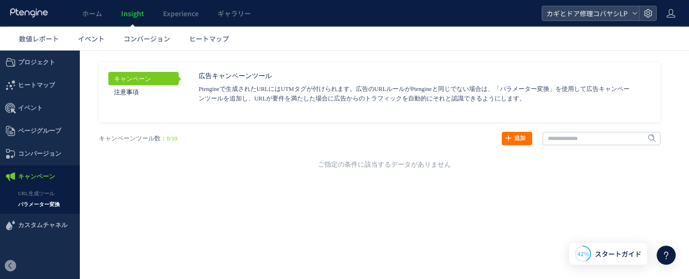
click at [29, 238] on ul "プロジェクト ドメイン設定 基本タグ レポート通知 IP除外 UA除外 URLの統一" at bounding box center [40, 152] width 80 height 202
click at [35, 227] on span "カスタムチャネル" at bounding box center [42, 224] width 49 height 23
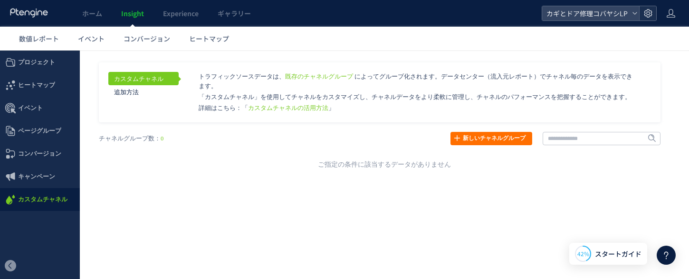
click at [651, 10] on icon at bounding box center [649, 14] width 10 height 10
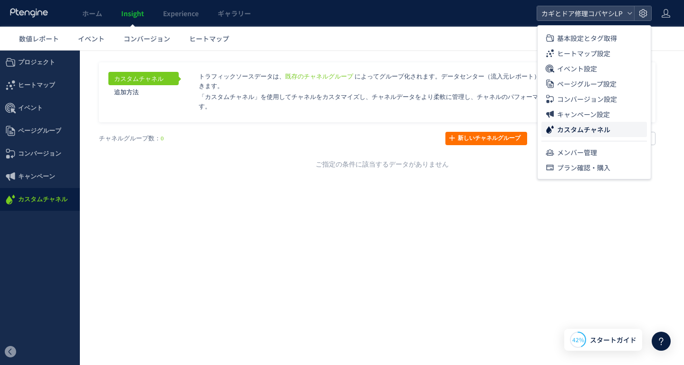
click at [324, 198] on div "戻る デフォルト設定では本日のデータを表示しています。 カレンダーでご覧になりたい期間を指定することができます。 09/23 09/29 今日 昨日 先週 先…" at bounding box center [382, 135] width 604 height 171
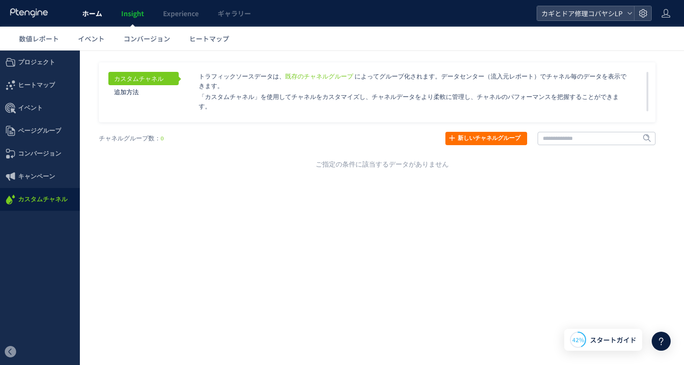
click at [96, 16] on span "ホーム" at bounding box center [92, 14] width 20 height 10
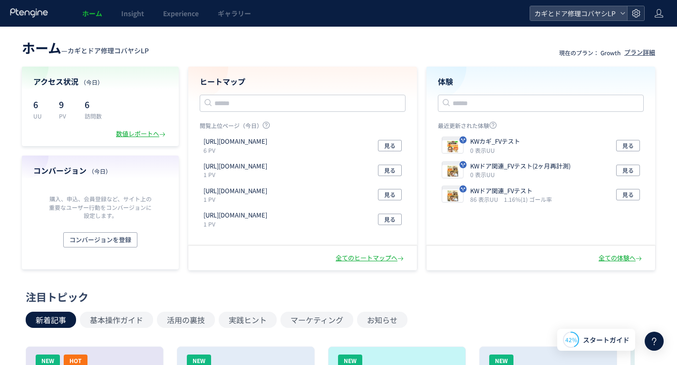
click at [637, 13] on use at bounding box center [636, 13] width 8 height 8
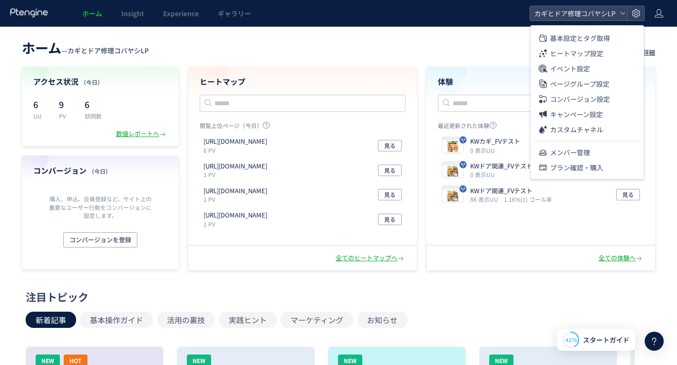
click at [501, 271] on div "最近更新された体験 KWカギ_FVテスト 0 表示UU 見る KWドア関連_FVテスト(2ヶ月再計測) 0 表示UU 見る KWドア関連_FVテスト 86 表…" at bounding box center [541, 205] width 206 height 169
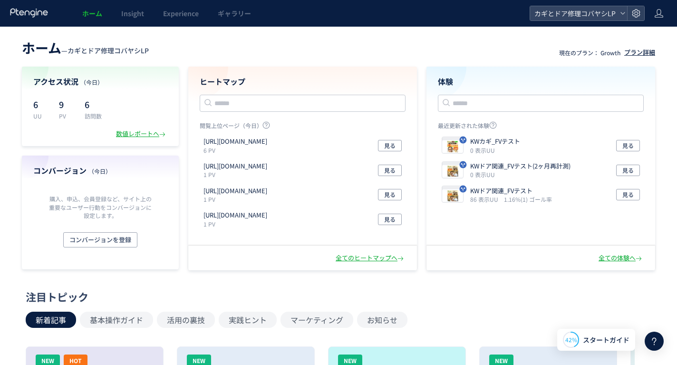
click at [652, 52] on div "プラン詳細" at bounding box center [639, 52] width 31 height 9
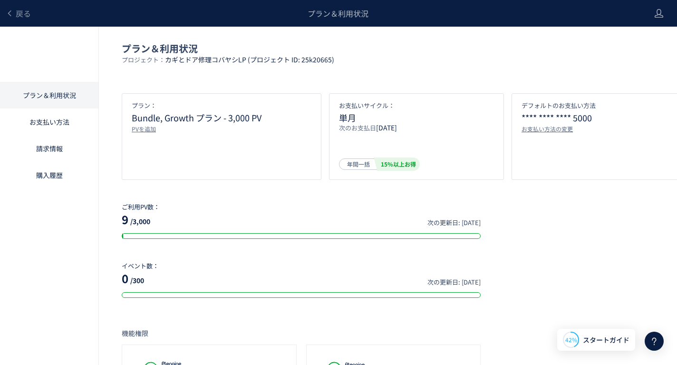
click at [4, 19] on div "戻る プラン＆利用状況" at bounding box center [322, 13] width 645 height 27
click at [13, 17] on link "戻る" at bounding box center [18, 13] width 25 height 11
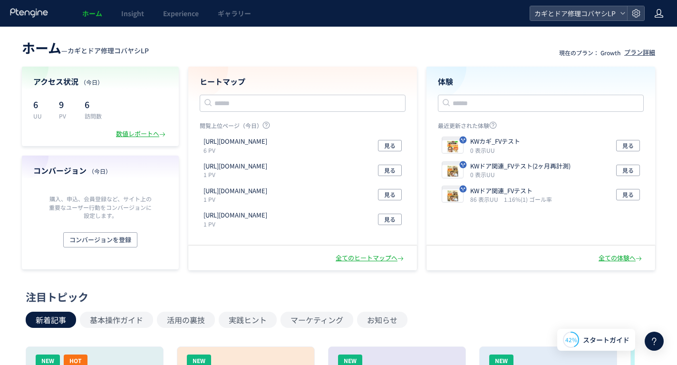
click at [660, 12] on use at bounding box center [659, 13] width 9 height 9
click at [650, 36] on span "アカウント設定" at bounding box center [634, 38] width 47 height 10
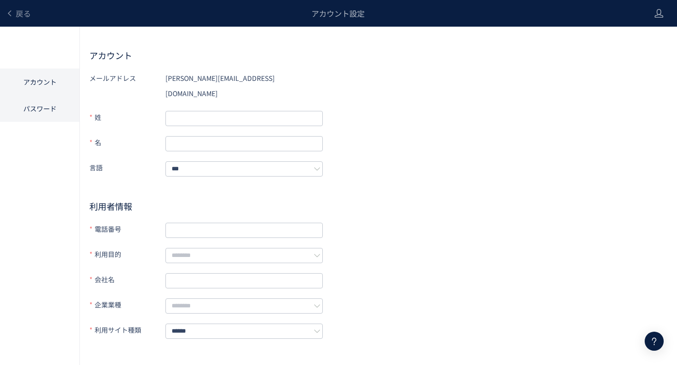
click at [41, 107] on li "パスワード" at bounding box center [39, 108] width 79 height 27
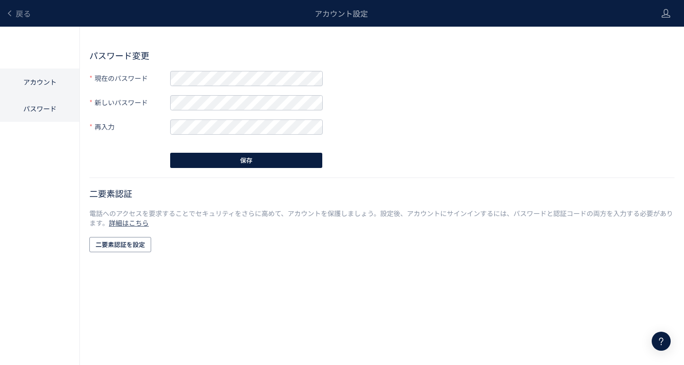
click at [42, 92] on li "アカウント" at bounding box center [39, 81] width 79 height 27
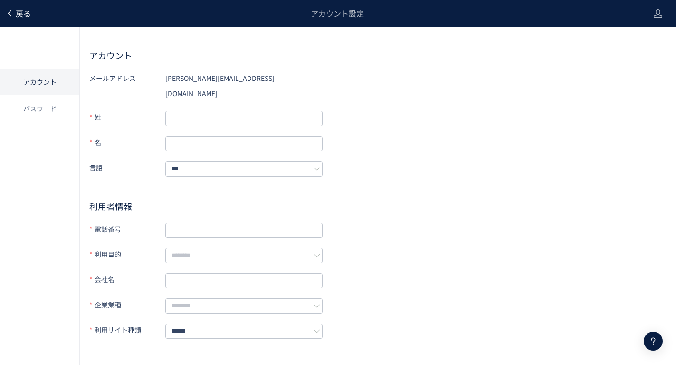
click at [13, 14] on icon at bounding box center [10, 14] width 8 height 8
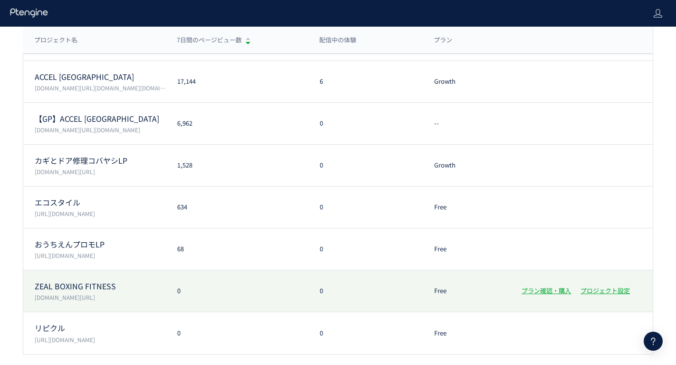
scroll to position [132, 0]
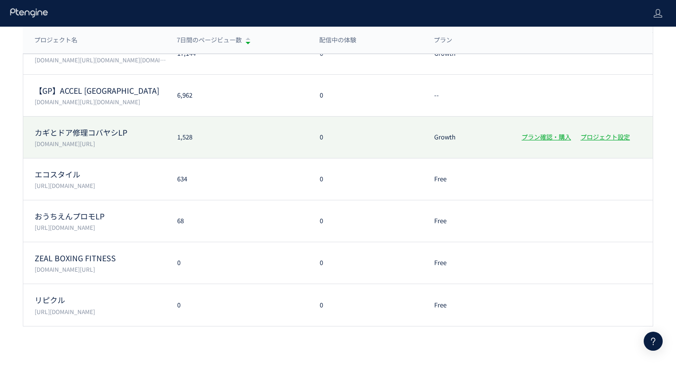
click at [212, 134] on div "1,528" at bounding box center [237, 137] width 143 height 9
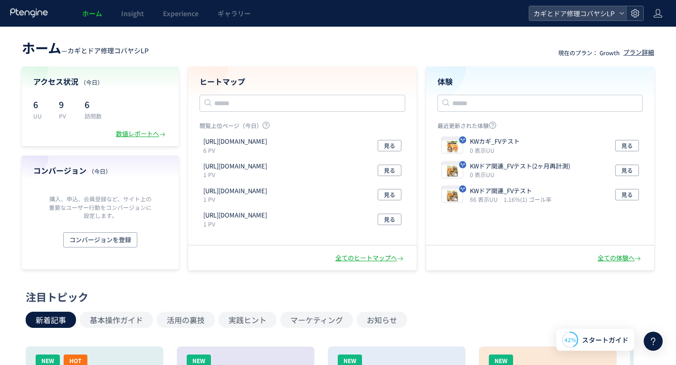
click at [633, 15] on icon at bounding box center [636, 14] width 10 height 10
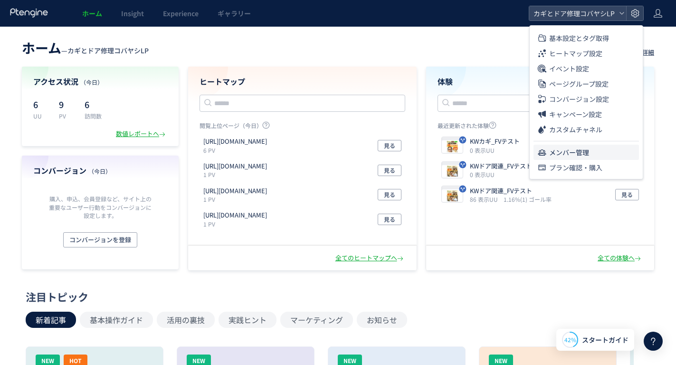
click at [583, 153] on span "メンバー管理" at bounding box center [570, 152] width 40 height 15
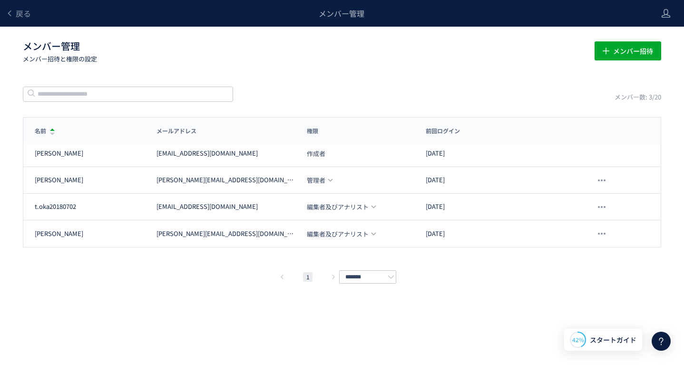
click at [416, 63] on div "メンバー管理 メンバー招待と権限の設定 メンバー招待" at bounding box center [342, 51] width 638 height 30
click at [24, 12] on span "戻る" at bounding box center [23, 13] width 15 height 11
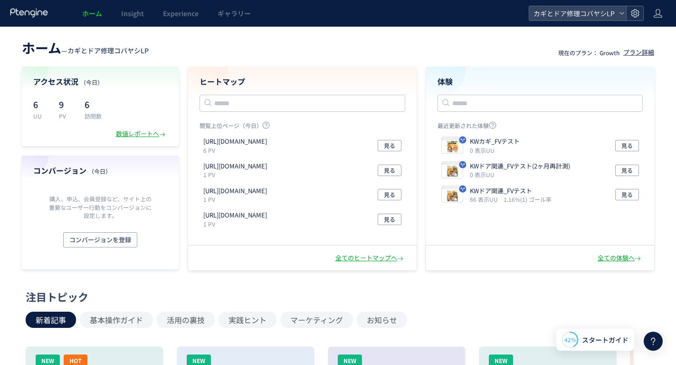
click at [638, 12] on icon at bounding box center [636, 14] width 10 height 10
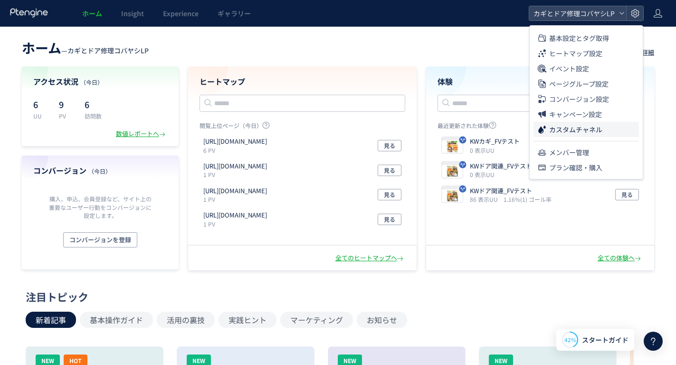
click at [589, 130] on span "カスタムチャネル" at bounding box center [576, 129] width 53 height 15
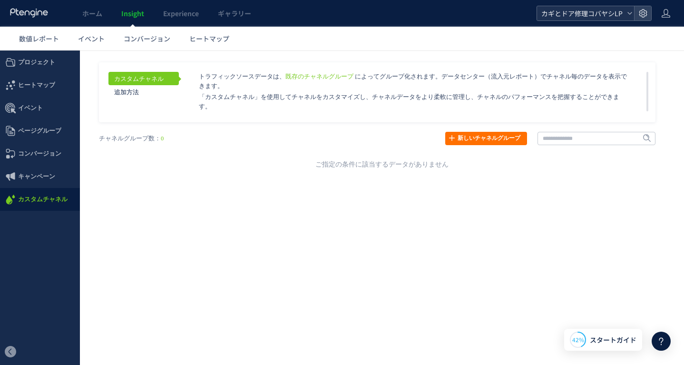
click at [612, 16] on span "カギとドア修理コバヤシLP" at bounding box center [580, 13] width 85 height 14
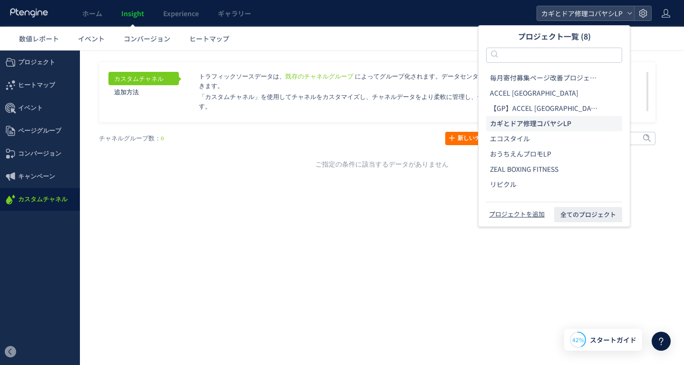
click at [296, 19] on div "ホーム Insight Experience ギャラリー" at bounding box center [268, 13] width 536 height 27
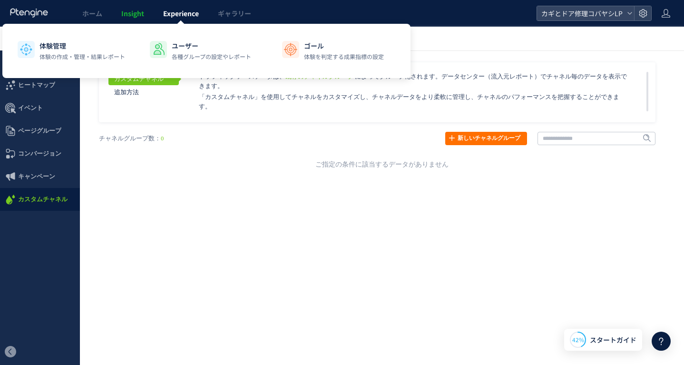
click at [184, 10] on span "Experience" at bounding box center [181, 14] width 36 height 10
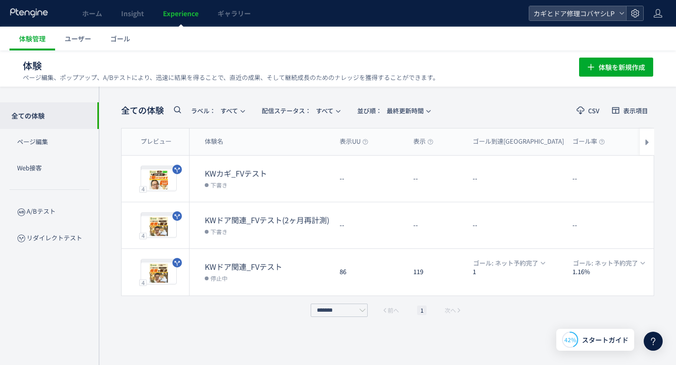
click at [642, 15] on div at bounding box center [635, 13] width 17 height 14
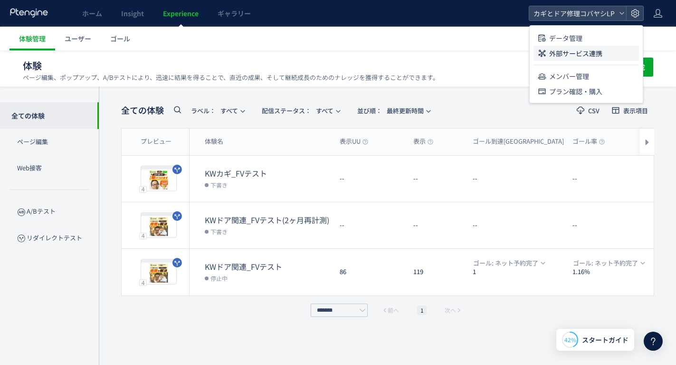
click at [590, 53] on span "外部サービス連携" at bounding box center [576, 53] width 53 height 15
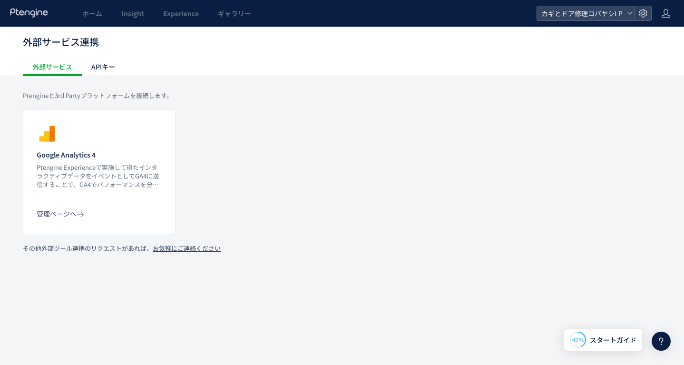
click at [77, 178] on p "Ptengine Experienceで実施して得たインタラクティブデータをイベントとしてGA4に送信することで、GA4でパフォーマンスを分析することができま…" at bounding box center [99, 176] width 125 height 26
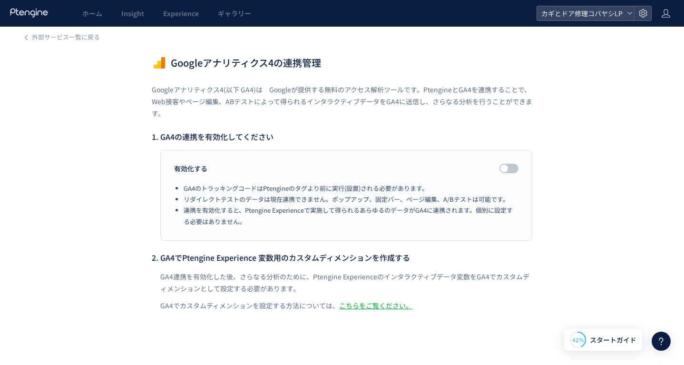
click at [506, 168] on div at bounding box center [504, 168] width 8 height 8
click at [517, 277] on p "GA4連携を有効化した後、さらなる分析のために、Ptengine Experienceのインタラクティブデータ変数をGA4でカスタムディメンションとして設定す…" at bounding box center [346, 283] width 372 height 24
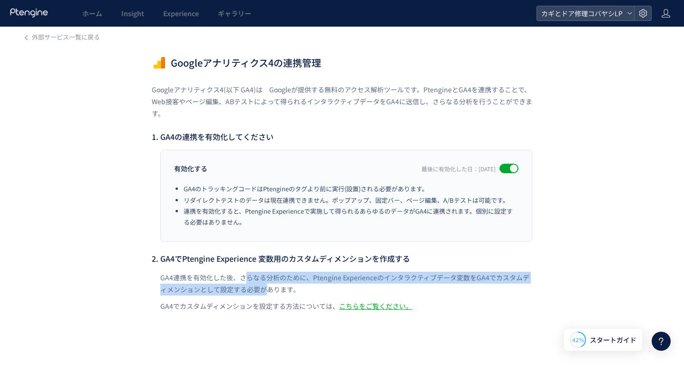
drag, startPoint x: 248, startPoint y: 279, endPoint x: 264, endPoint y: 286, distance: 17.0
click at [264, 286] on p "GA4連携を有効化した後、さらなる分析のために、Ptengine Experienceのインタラクティブデータ変数をGA4でカスタムディメンションとして設定す…" at bounding box center [346, 283] width 372 height 24
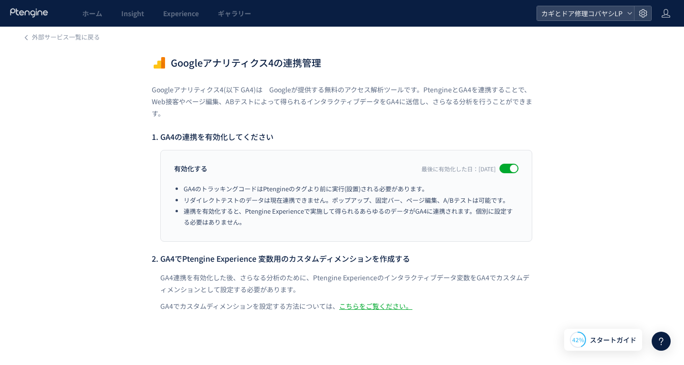
click at [266, 285] on p "GA4連携を有効化した後、さらなる分析のために、Ptengine Experienceのインタラクティブデータ変数をGA4でカスタムディメンションとして設定す…" at bounding box center [346, 283] width 372 height 24
click at [514, 289] on p "GA4連携を有効化した後、さらなる分析のために、Ptengine Experienceのインタラクティブデータ変数をGA4でカスタムディメンションとして設定す…" at bounding box center [346, 283] width 372 height 24
click at [661, 146] on div "外部サービス一覧に戻る Googleアナリティクス4の連携管理 Googleアナリティクス4(以下 GA4)は　Googleが提供する無料のアクセス解析ツール…" at bounding box center [342, 186] width 684 height 318
click at [106, 120] on div "外部サービス一覧に戻る Googleアナリティクス4の連携管理 Googleアナリティクス4(以下 GA4)は　Googleが提供する無料のアクセス解析ツール…" at bounding box center [342, 186] width 684 height 318
click at [583, 109] on div "外部サービス一覧に戻る Googleアナリティクス4の連携管理 Googleアナリティクス4(以下 GA4)は　Googleが提供する無料のアクセス解析ツール…" at bounding box center [342, 186] width 684 height 318
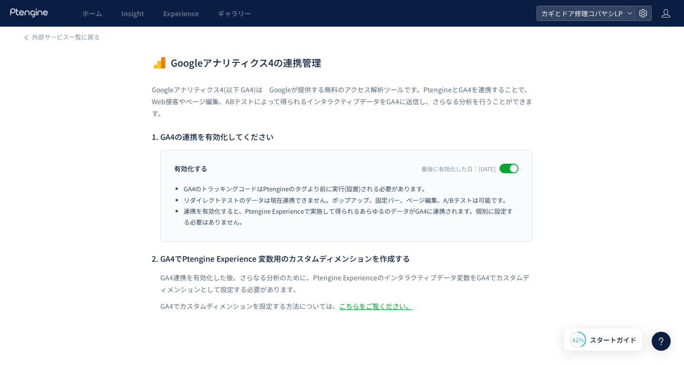
click at [587, 139] on div "外部サービス一覧に戻る Googleアナリティクス4の連携管理 Googleアナリティクス4(以下 GA4)は　Googleが提供する無料のアクセス解析ツール…" at bounding box center [342, 186] width 684 height 318
click at [53, 37] on span "外部サービス一覧に戻る" at bounding box center [66, 36] width 68 height 9
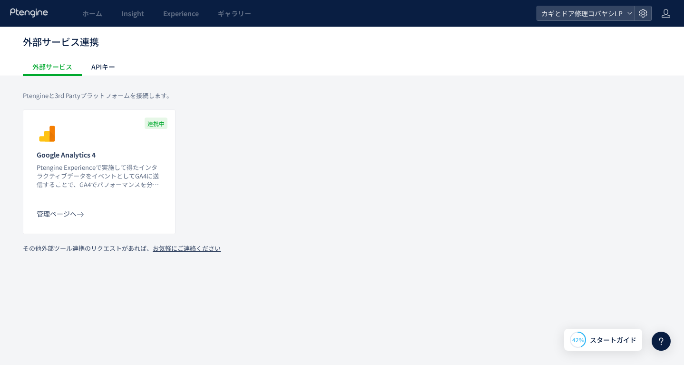
click at [328, 161] on div "連携中 Google Analytics 4 Ptengine Experienceで実施して得たインタラクティブデータをイベントとしてGA4に送信することで…" at bounding box center [341, 171] width 647 height 125
click at [56, 208] on section "Google Analytics 4 Ptengine Experienceで実施して得たインタラクティブデータをイベントとしてGA4に送信することで、GA4…" at bounding box center [99, 166] width 125 height 86
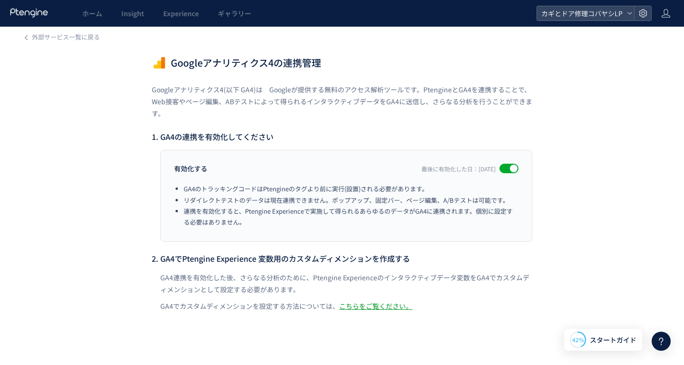
click at [366, 304] on link "こちらをご覧ください。" at bounding box center [375, 306] width 73 height 10
click at [177, 12] on span "Experience" at bounding box center [181, 14] width 36 height 10
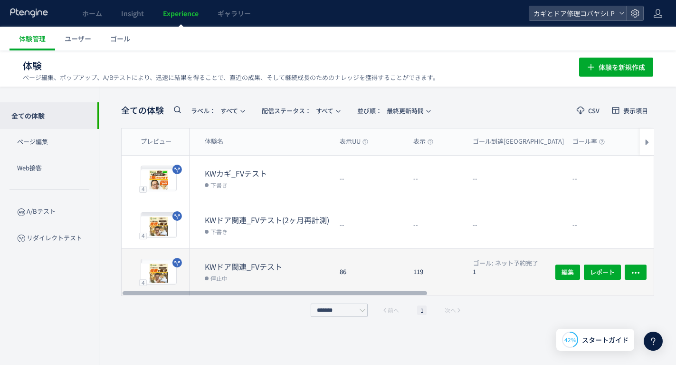
click at [229, 264] on dt "KWドア関連_FVテスト" at bounding box center [268, 266] width 127 height 11
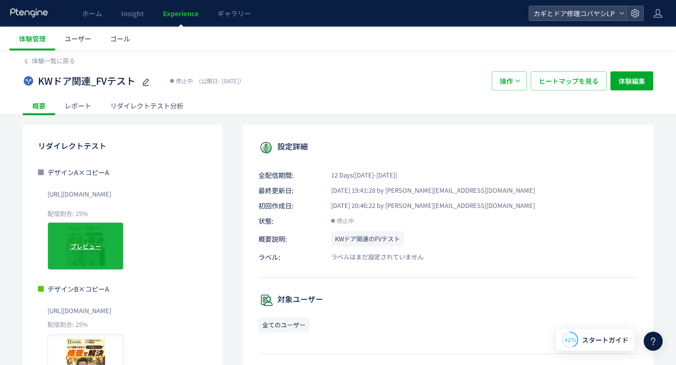
click at [88, 246] on span "プレビュー" at bounding box center [85, 245] width 31 height 9
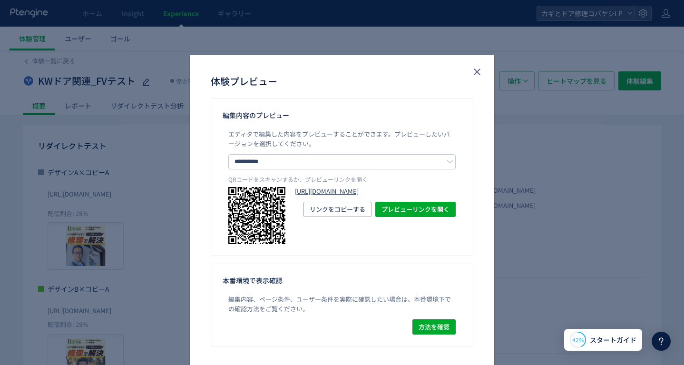
click at [367, 196] on link "https://kagidoakobayashi.com/lp/cp/door-a/?preview_ptx_token=v4-5d6392c5-4b6f-4…" at bounding box center [375, 191] width 161 height 9
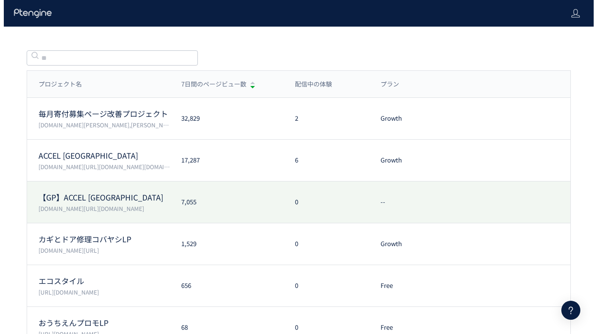
scroll to position [35, 0]
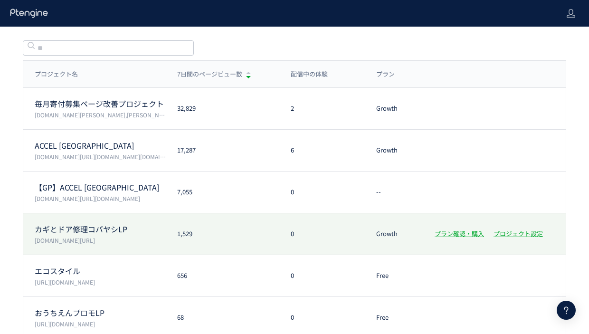
click at [129, 229] on p "カギとドア修理コバヤシLP" at bounding box center [100, 229] width 131 height 11
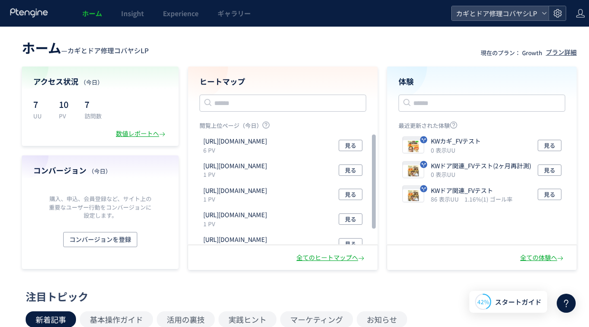
click at [557, 15] on icon at bounding box center [558, 14] width 10 height 10
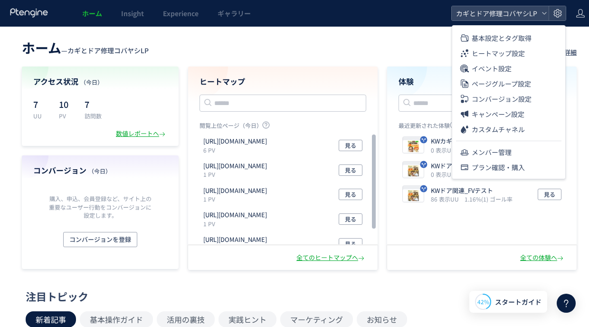
click at [582, 60] on div "ホーム — カギとドア修理コバヤシLP 現在のプラン： Growth プラン詳細 アクセス状況 （今日） 7 UU 10 PV 7 訪問数 数値レポートへ コ…" at bounding box center [299, 153] width 599 height 234
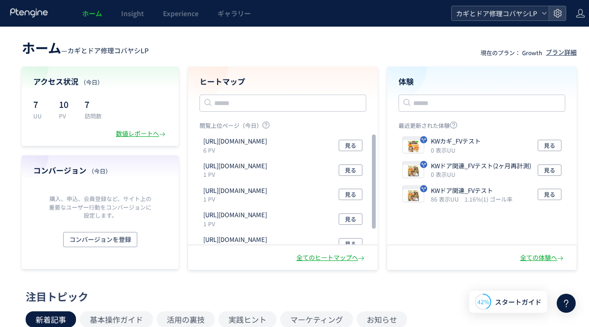
click at [538, 12] on span "カギとドア修理コバヤシLP" at bounding box center [496, 13] width 85 height 14
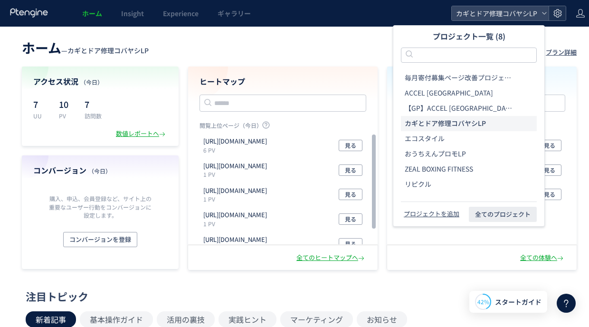
click at [556, 13] on icon at bounding box center [558, 14] width 10 height 10
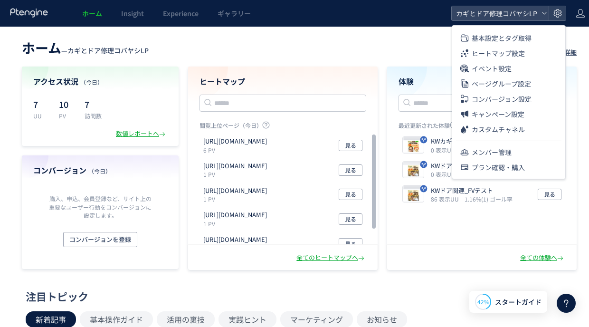
click at [304, 23] on div "ホーム Insight Experience ギャラリー" at bounding box center [226, 13] width 452 height 27
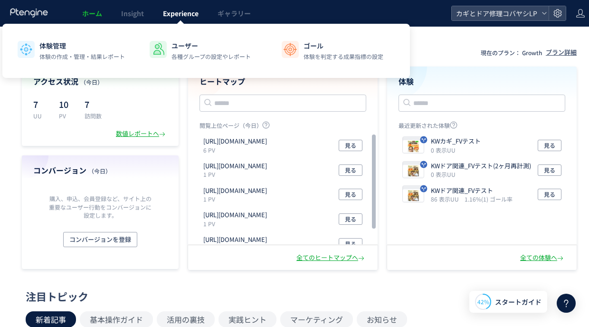
click at [173, 19] on link "Experience" at bounding box center [181, 13] width 55 height 27
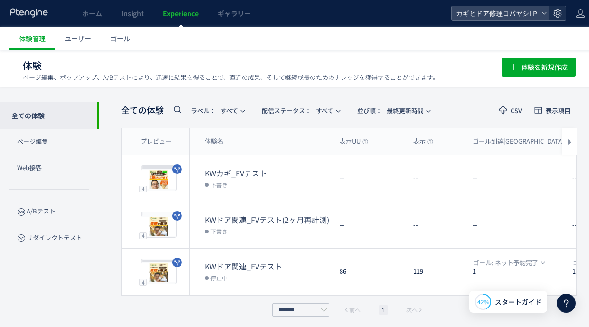
click at [560, 16] on icon at bounding box center [558, 14] width 10 height 10
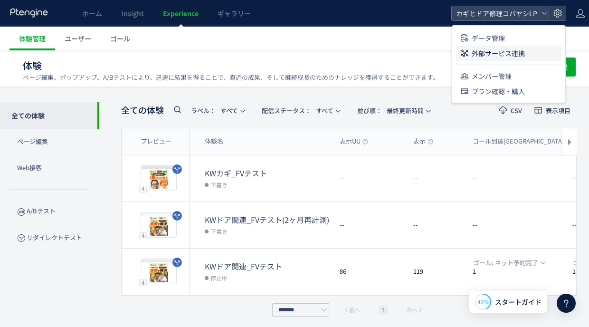
click at [509, 56] on span "外部サービス連携" at bounding box center [498, 53] width 53 height 15
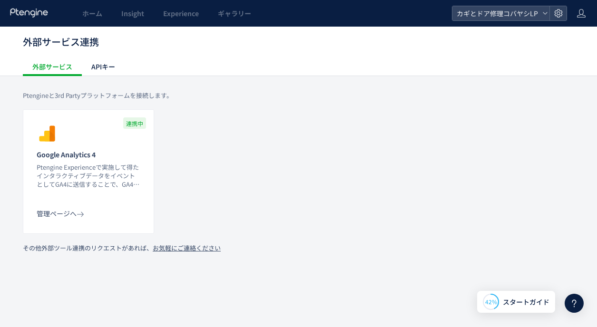
click at [96, 163] on p "Ptengine Experienceで実施して得たインタラクティブデータをイベントとしてGA4に送信することで、GA4でパフォーマンスを分析することができま…" at bounding box center [89, 176] width 104 height 26
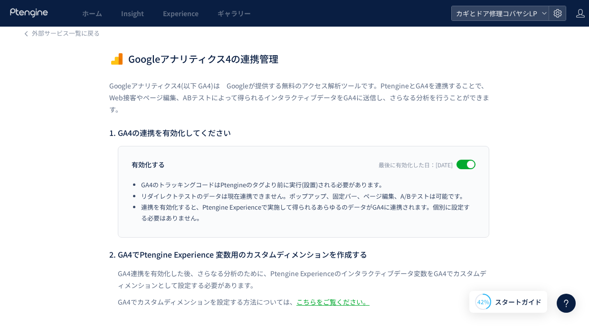
scroll to position [6, 0]
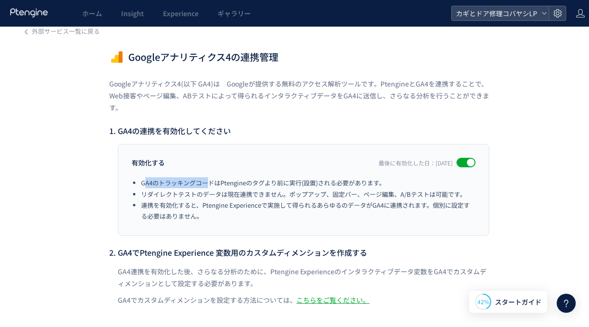
drag, startPoint x: 144, startPoint y: 181, endPoint x: 211, endPoint y: 182, distance: 67.0
click at [211, 182] on li "GA4のトラッキングコードはPtengineのタグより前に実行(設置)される必要があります。" at bounding box center [308, 182] width 335 height 11
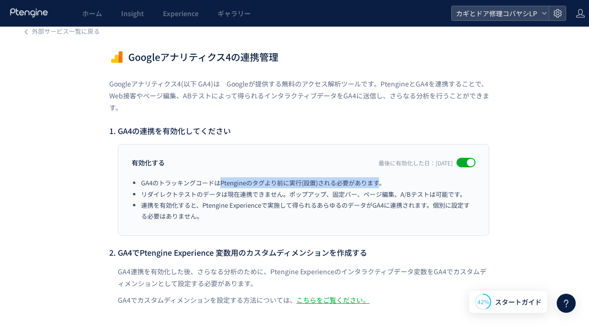
drag, startPoint x: 221, startPoint y: 182, endPoint x: 381, endPoint y: 186, distance: 160.7
click at [381, 186] on li "GA4のトラッキングコードはPtengineのタグより前に実行(設置)される必要があります。" at bounding box center [308, 182] width 335 height 11
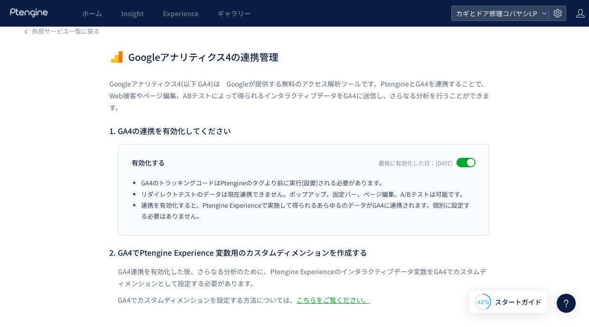
click at [317, 198] on li "リダイレクトテストのデータは現在連携できません。ポップアップ、固定バー、ページ編集、A/Bテストは可能です。" at bounding box center [308, 194] width 335 height 11
click at [297, 213] on li "連携を有効化すると、Ptengine Experienceで実施して得られるあらゆるのデータがGA4に連携されます。個別に設定する必要はありません。" at bounding box center [308, 211] width 335 height 22
drag, startPoint x: 220, startPoint y: 183, endPoint x: 247, endPoint y: 183, distance: 27.1
click at [247, 183] on li "GA4のトラッキングコードはPtengineのタグより前に実行(設置)される必要があります。" at bounding box center [308, 182] width 335 height 11
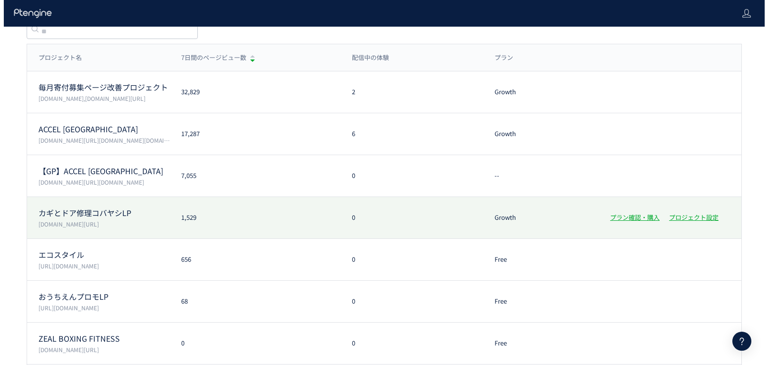
scroll to position [58, 0]
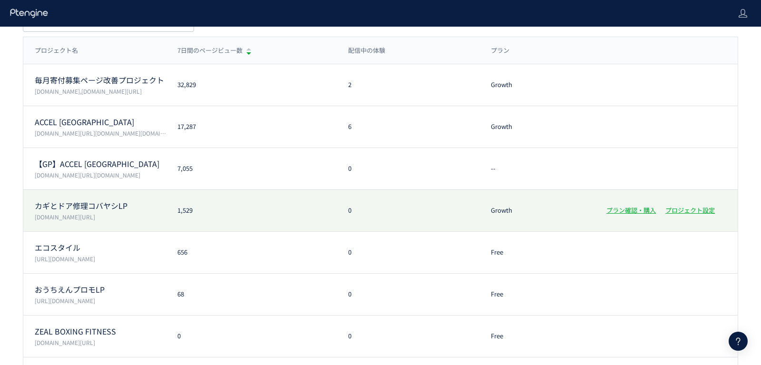
click at [133, 212] on p "[DOMAIN_NAME][URL]" at bounding box center [100, 216] width 131 height 8
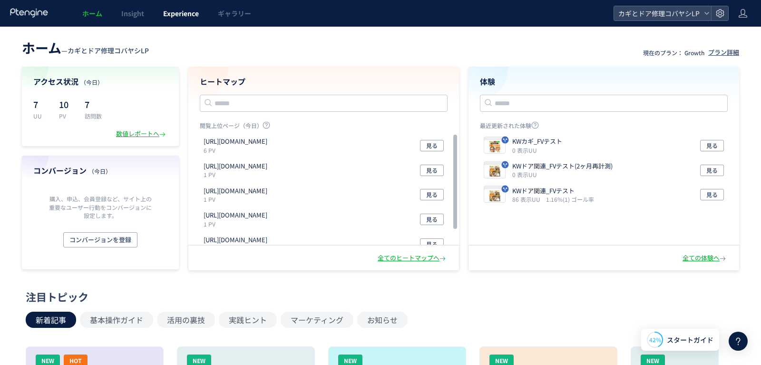
click at [185, 13] on span "Experience" at bounding box center [181, 14] width 36 height 10
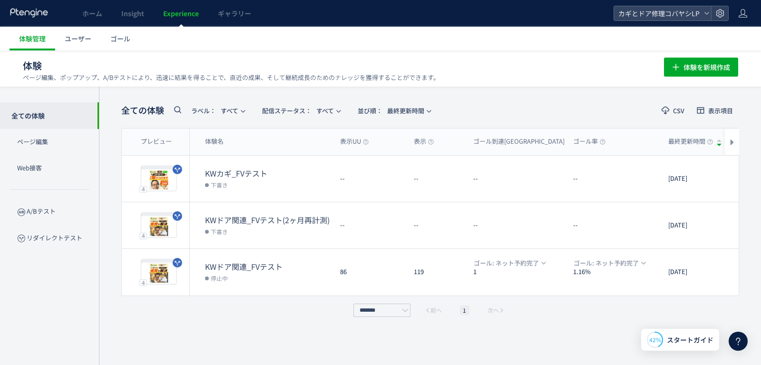
click at [190, 17] on span "Experience" at bounding box center [181, 14] width 36 height 10
click at [588, 104] on header "全ての体験 ラベル： すべて 配信ステータス​： すべて 並び順： 最終更新時間 CSV 表示項目" at bounding box center [430, 110] width 618 height 19
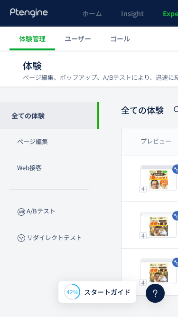
click at [164, 184] on div "プレビュー" at bounding box center [159, 179] width 36 height 23
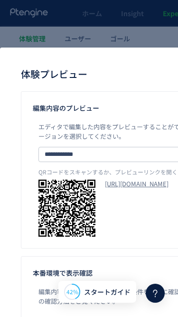
click at [128, 39] on div "**********" at bounding box center [89, 158] width 178 height 317
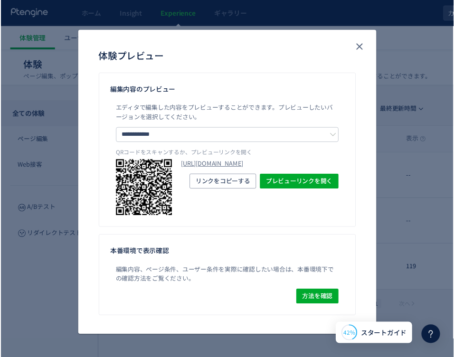
scroll to position [24, 0]
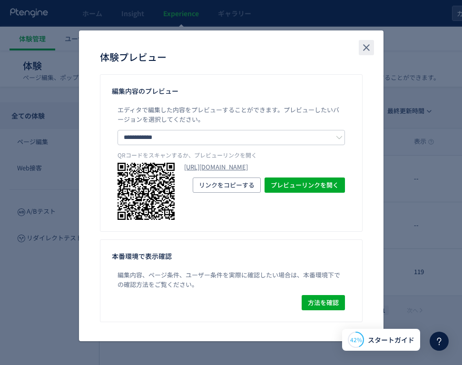
click at [360, 45] on icon "close" at bounding box center [365, 47] width 11 height 11
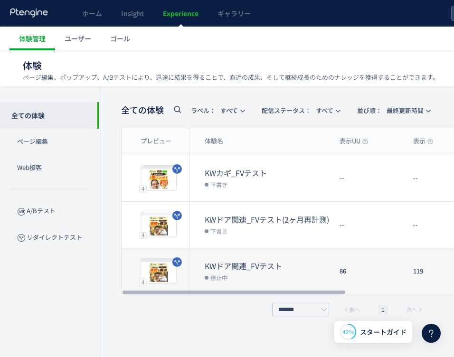
click at [215, 264] on dt "KWドア関連_FVテスト" at bounding box center [268, 266] width 127 height 11
click at [183, 272] on div "4 プレビュー" at bounding box center [156, 272] width 68 height 47
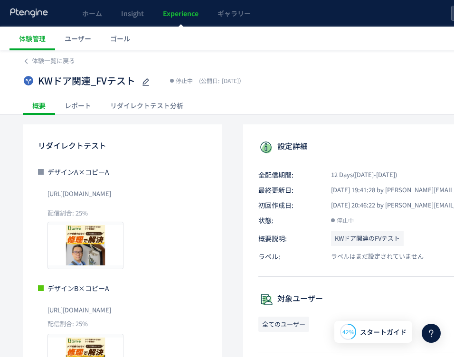
click at [180, 10] on span "Experience" at bounding box center [181, 14] width 36 height 10
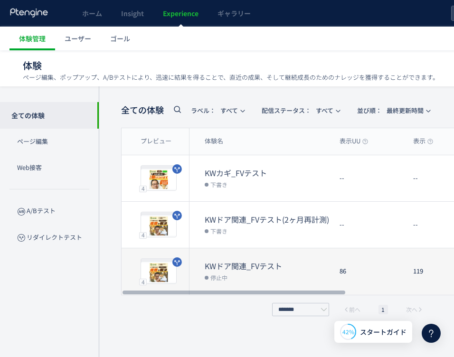
click at [314, 270] on dt "KWドア関連_FVテスト" at bounding box center [268, 266] width 127 height 11
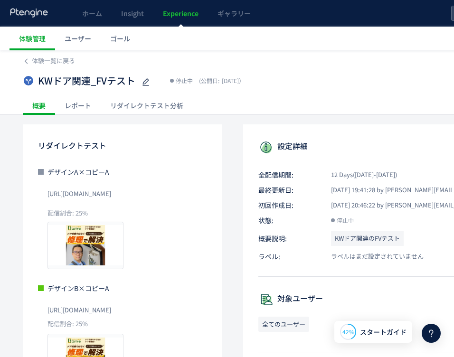
click at [235, 123] on div "体験一覧に戻る KWドア関連_FVテスト 停止中 (公開日: [DATE]） 操作 ヒートマップを見る 体験編集 概要 レポート リダイレクトテスト分析 リダ…" at bounding box center [299, 342] width 599 height 585
click at [240, 124] on div "体験一覧に戻る KWドア関連_FVテスト 停止中 (公開日: [DATE]） 操作 ヒートマップを見る 体験編集 概要 レポート リダイレクトテスト分析 リダ…" at bounding box center [299, 342] width 599 height 585
click at [181, 12] on span "Experience" at bounding box center [181, 14] width 36 height 10
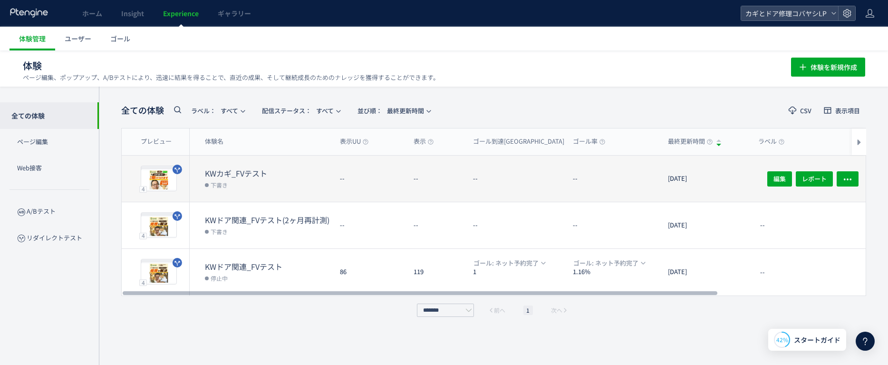
click at [603, 183] on dl "--" at bounding box center [616, 182] width 87 height 37
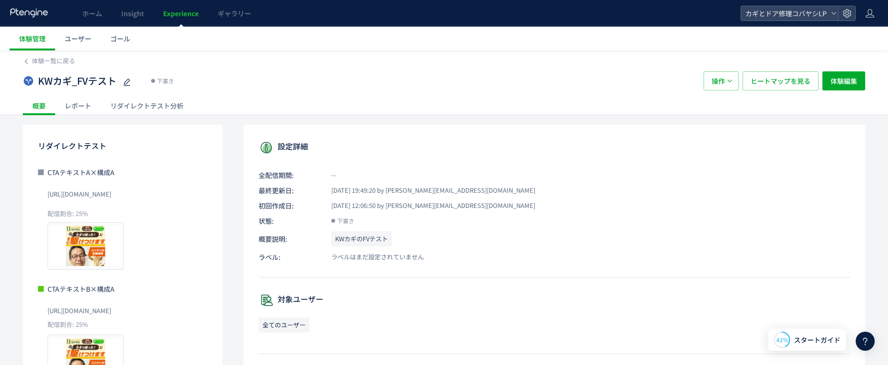
drag, startPoint x: 346, startPoint y: 81, endPoint x: 263, endPoint y: 58, distance: 85.8
click at [345, 81] on div "KWカギ_FVテスト 下書き" at bounding box center [358, 80] width 671 height 19
click at [184, 14] on span "Experience" at bounding box center [181, 14] width 36 height 10
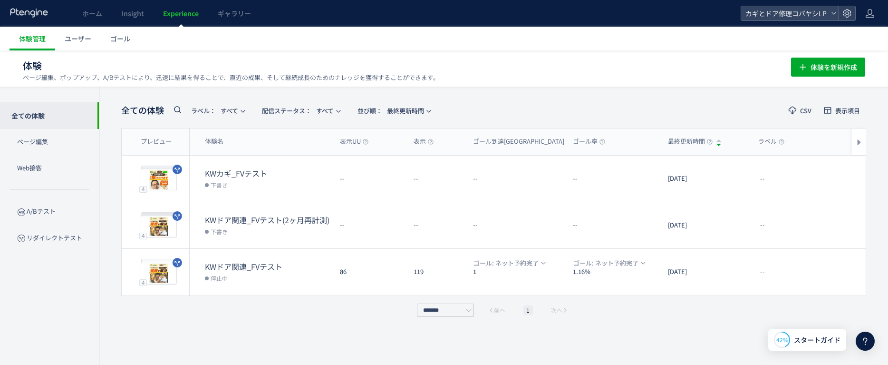
click at [767, 57] on div "体験を新規作成" at bounding box center [828, 66] width 74 height 22
click at [767, 63] on span "体験を新規作成" at bounding box center [834, 67] width 47 height 19
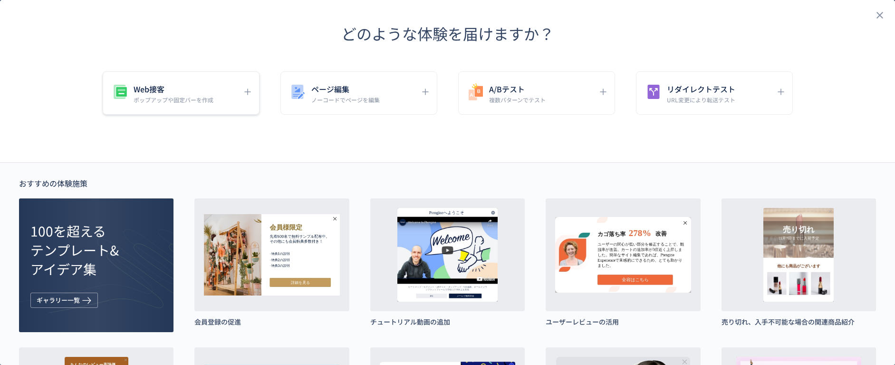
click at [209, 98] on p "ポップアップや固定バーを作成" at bounding box center [174, 100] width 80 height 8
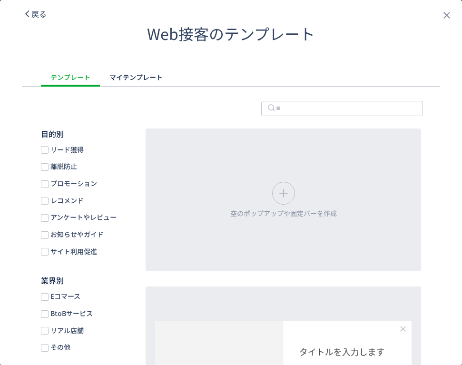
click at [298, 68] on div "テンプレート マイテンプレート" at bounding box center [231, 77] width 380 height 19
click at [441, 15] on icon "close" at bounding box center [446, 15] width 11 height 11
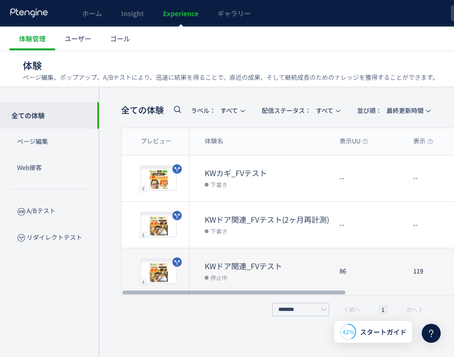
click at [250, 262] on dt "KWドア関連_FVテスト" at bounding box center [268, 266] width 127 height 11
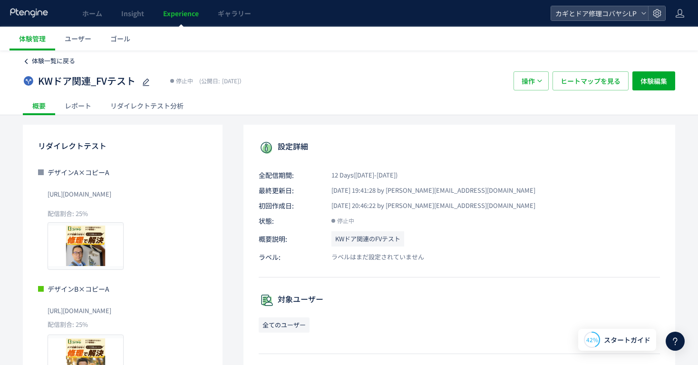
click at [59, 62] on span "体験一覧に戻る" at bounding box center [53, 60] width 43 height 9
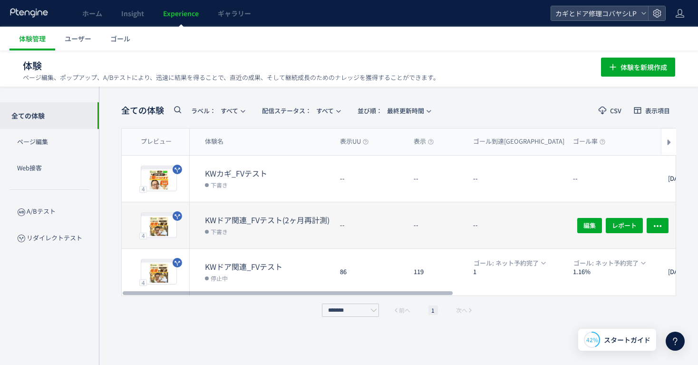
click at [372, 229] on div "--" at bounding box center [369, 225] width 74 height 46
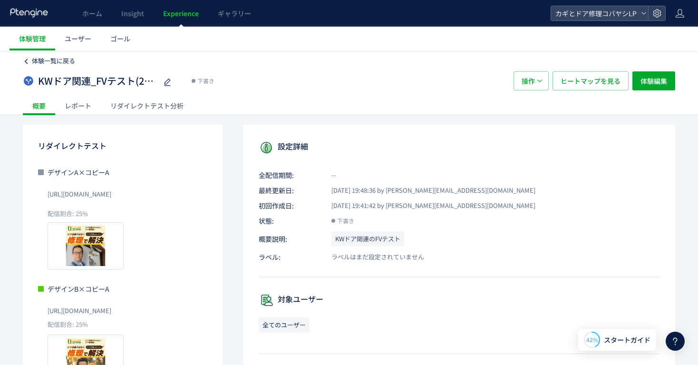
click at [32, 58] on span "体験一覧に戻る" at bounding box center [53, 60] width 43 height 9
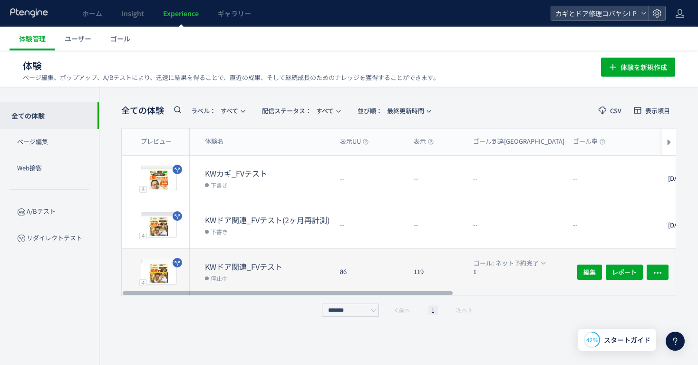
click at [296, 269] on dt "KWドア関連_FVテスト" at bounding box center [268, 266] width 127 height 11
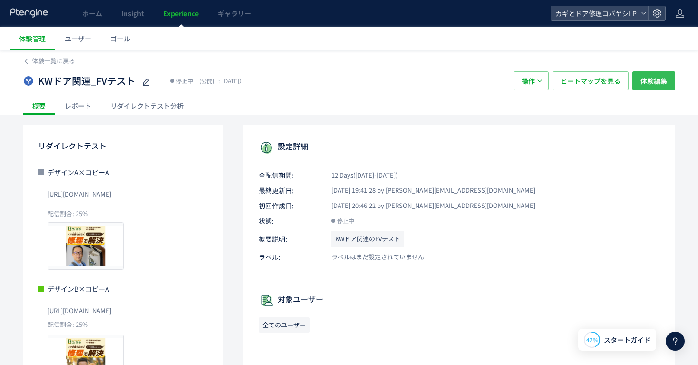
click at [663, 76] on span "体験編集" at bounding box center [653, 80] width 27 height 19
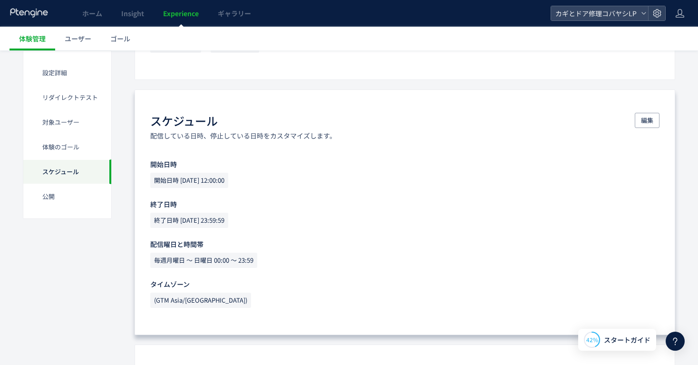
scroll to position [740, 0]
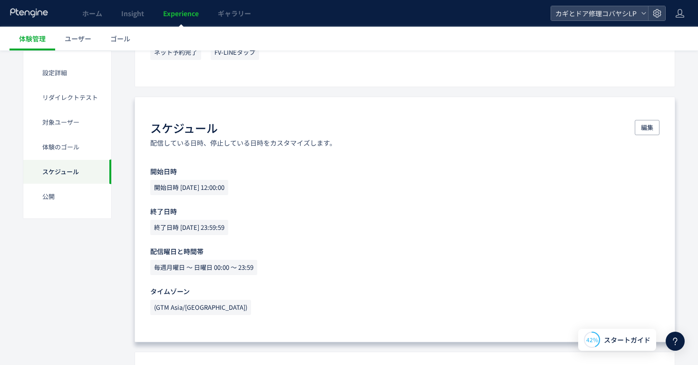
click at [226, 186] on span "開始日時 2025-08-20 12:00:00" at bounding box center [189, 187] width 78 height 15
drag, startPoint x: 650, startPoint y: 127, endPoint x: 633, endPoint y: 136, distance: 19.1
click at [650, 127] on span "編集" at bounding box center [647, 127] width 12 height 15
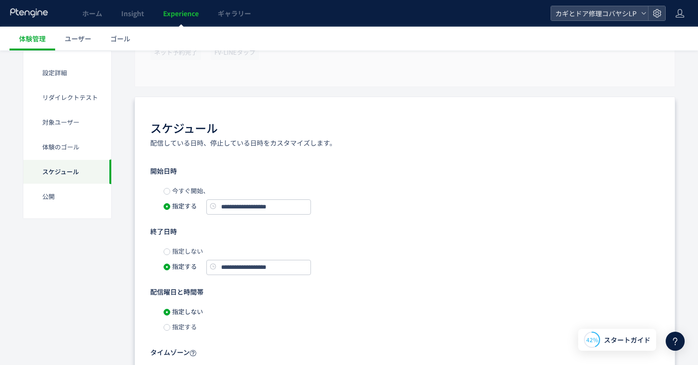
click at [188, 192] on span "今すぐ開始、" at bounding box center [189, 190] width 39 height 9
click at [245, 264] on input "**********" at bounding box center [258, 267] width 105 height 15
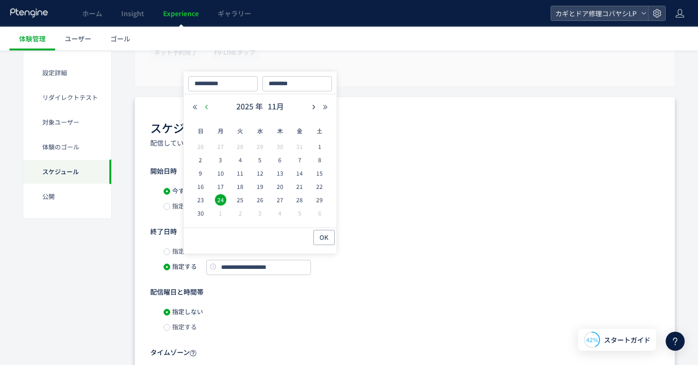
click at [206, 105] on icon "button" at bounding box center [206, 107] width 6 height 6
click at [296, 196] on span "31" at bounding box center [299, 199] width 11 height 11
type input "**********"
click at [325, 235] on span "OK" at bounding box center [323, 237] width 9 height 15
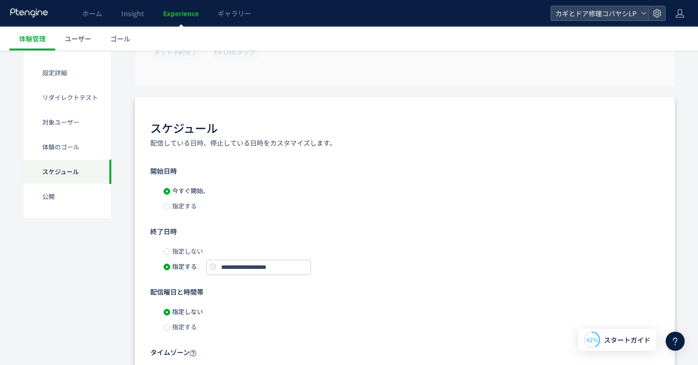
click at [398, 253] on div "**********" at bounding box center [404, 258] width 509 height 30
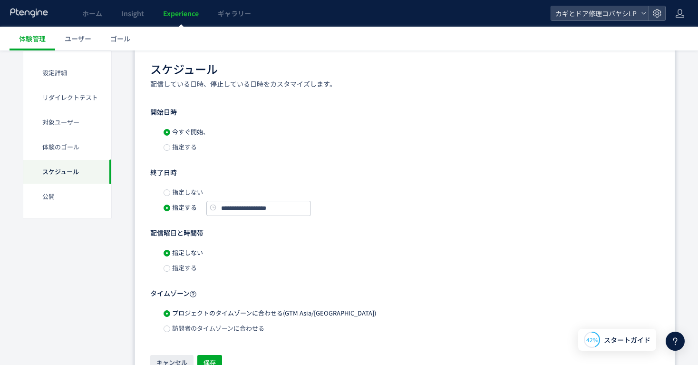
scroll to position [949, 0]
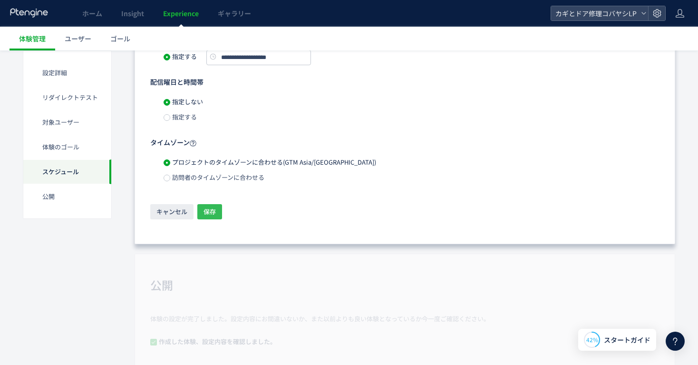
click at [214, 212] on span "保存" at bounding box center [209, 211] width 12 height 15
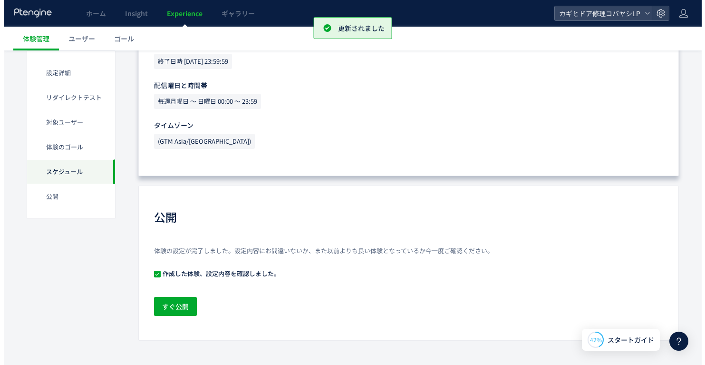
scroll to position [910, 0]
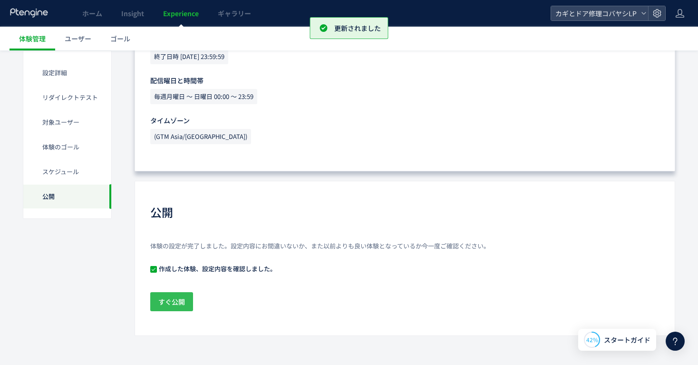
click at [174, 294] on span "すぐ公開" at bounding box center [171, 301] width 27 height 19
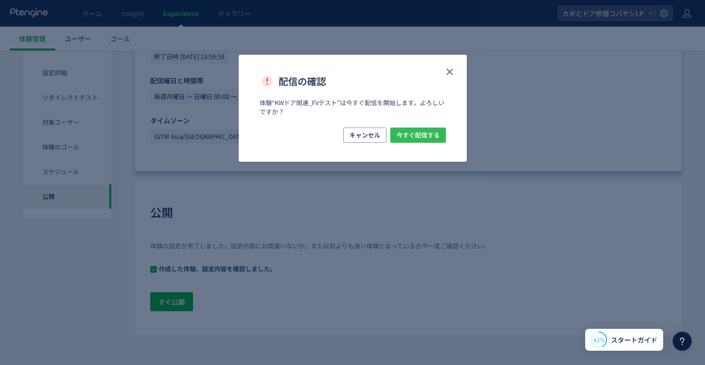
click at [416, 129] on span "今すぐ配信する" at bounding box center [417, 134] width 43 height 15
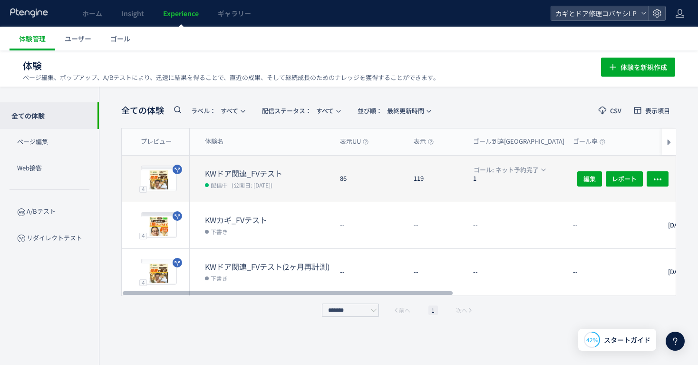
click at [371, 174] on div "86" at bounding box center [369, 178] width 74 height 46
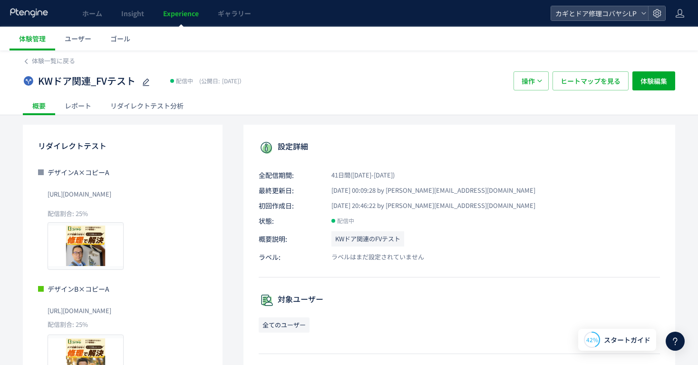
click at [177, 9] on span "Experience" at bounding box center [181, 14] width 36 height 10
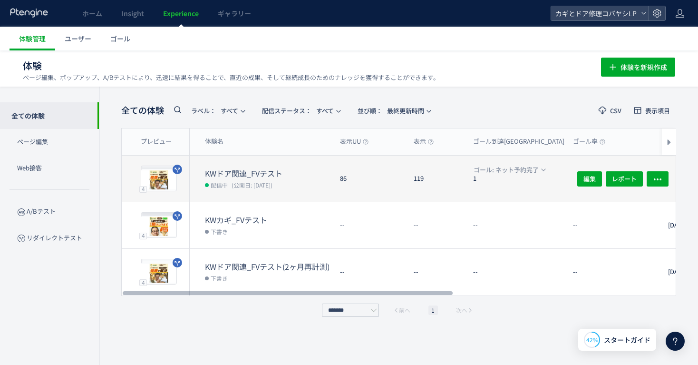
click at [293, 176] on dt "KWドア関連_FVテスト" at bounding box center [268, 173] width 127 height 11
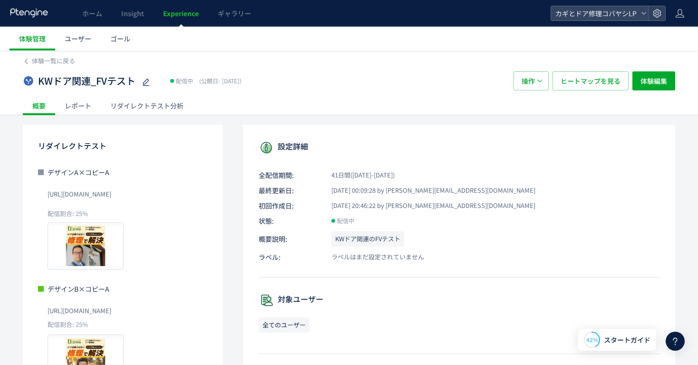
click at [152, 104] on div "リダイレクトテスト分析" at bounding box center [147, 105] width 92 height 19
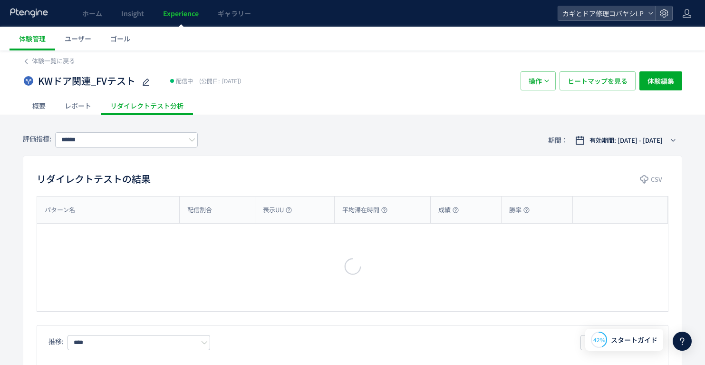
type input "*******"
